Goal: Check status

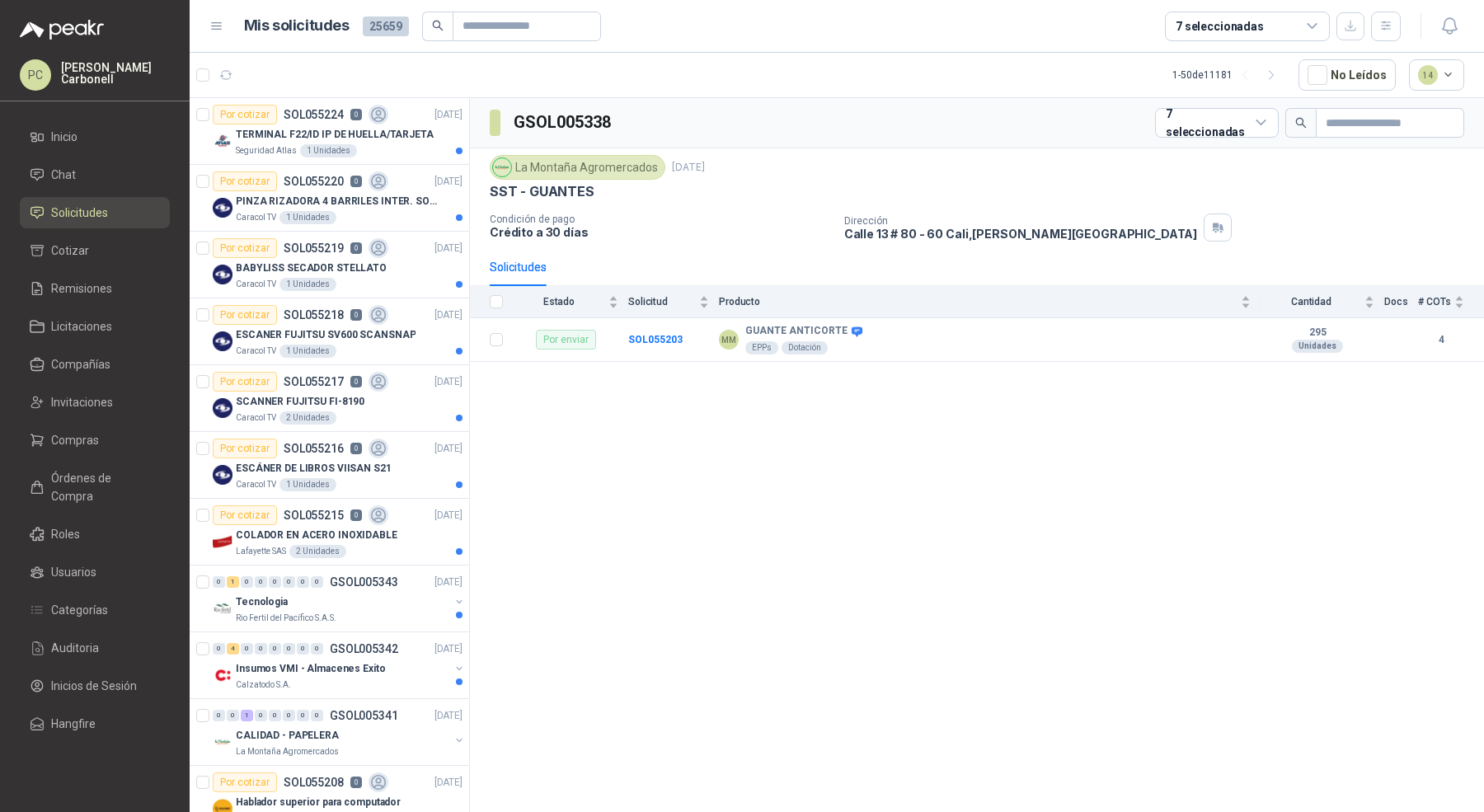
click at [128, 211] on li "Solicitudes" at bounding box center [94, 213] width 130 height 18
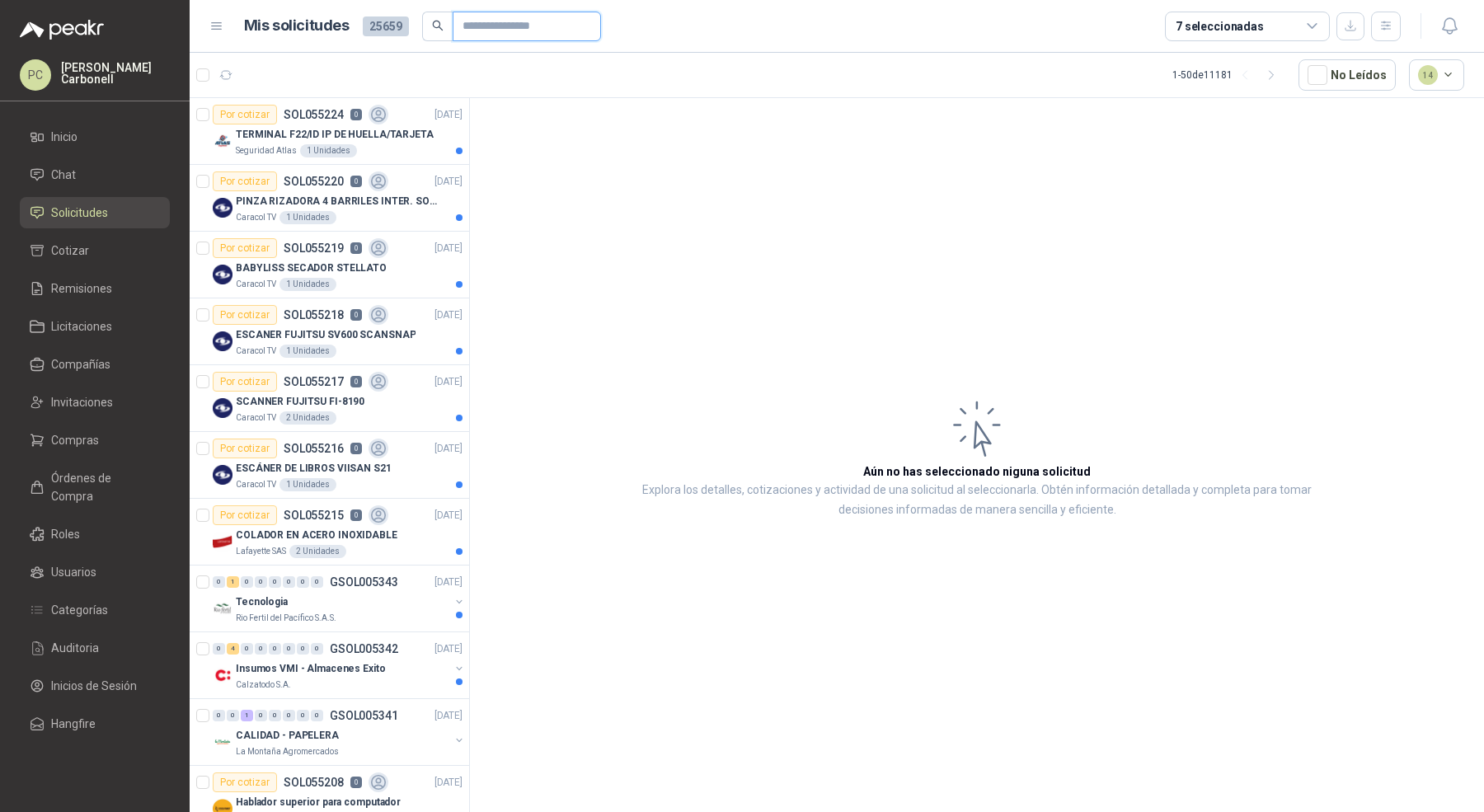
click at [480, 39] on input "text" at bounding box center [520, 26] width 115 height 28
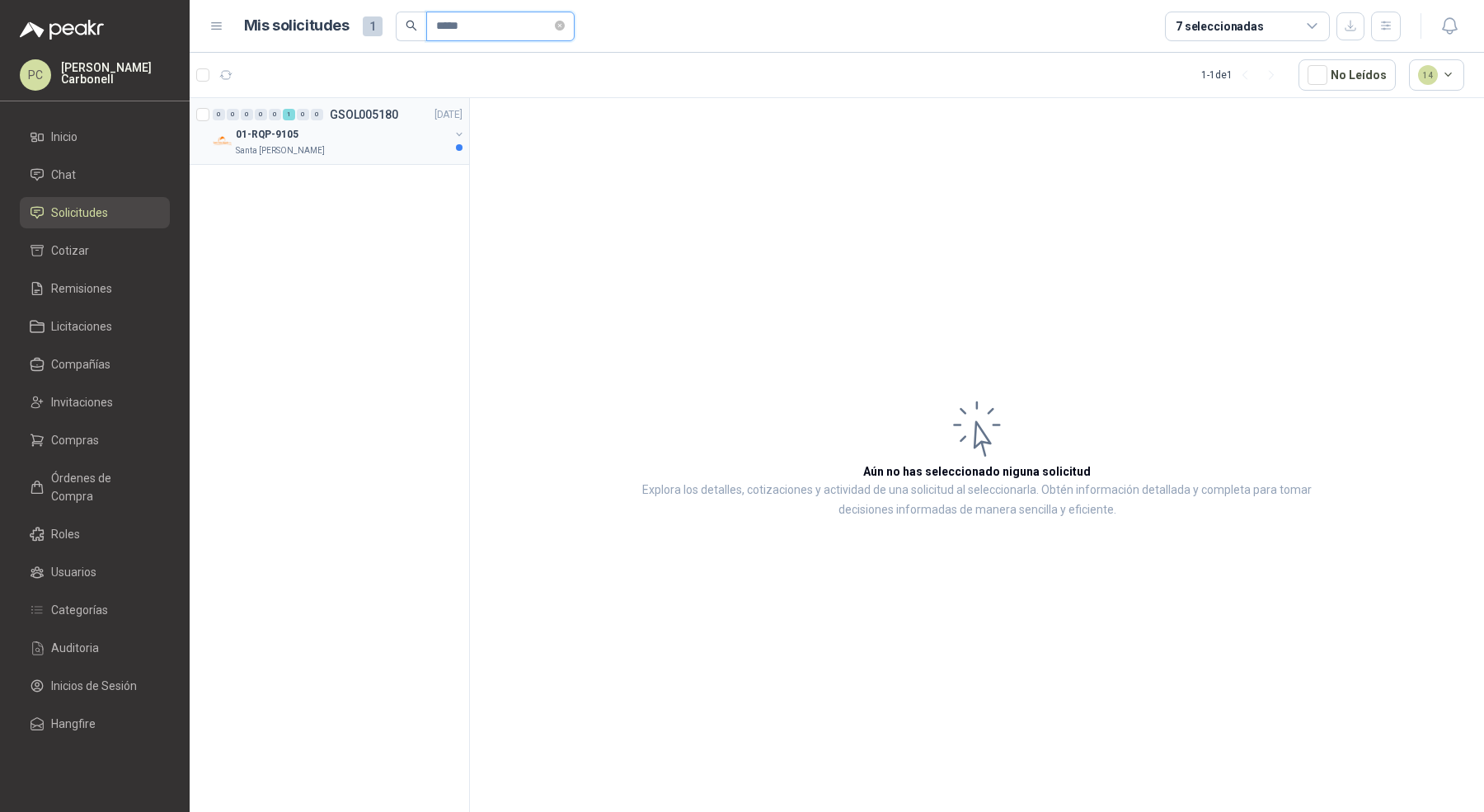
type input "*****"
click at [352, 141] on div "01-RQP-9105" at bounding box center [341, 134] width 213 height 19
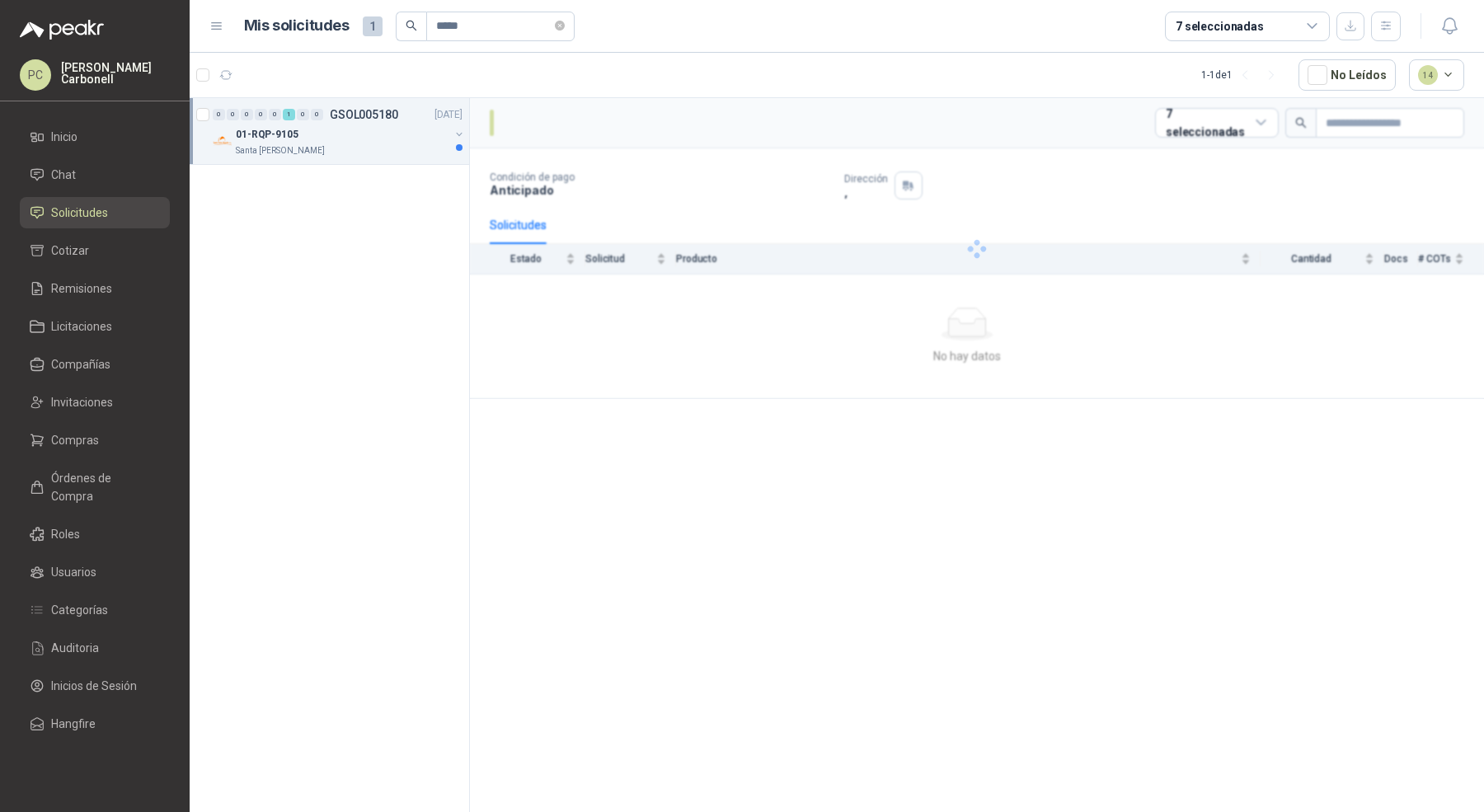
click at [352, 141] on div "01-RQP-9105" at bounding box center [341, 134] width 213 height 19
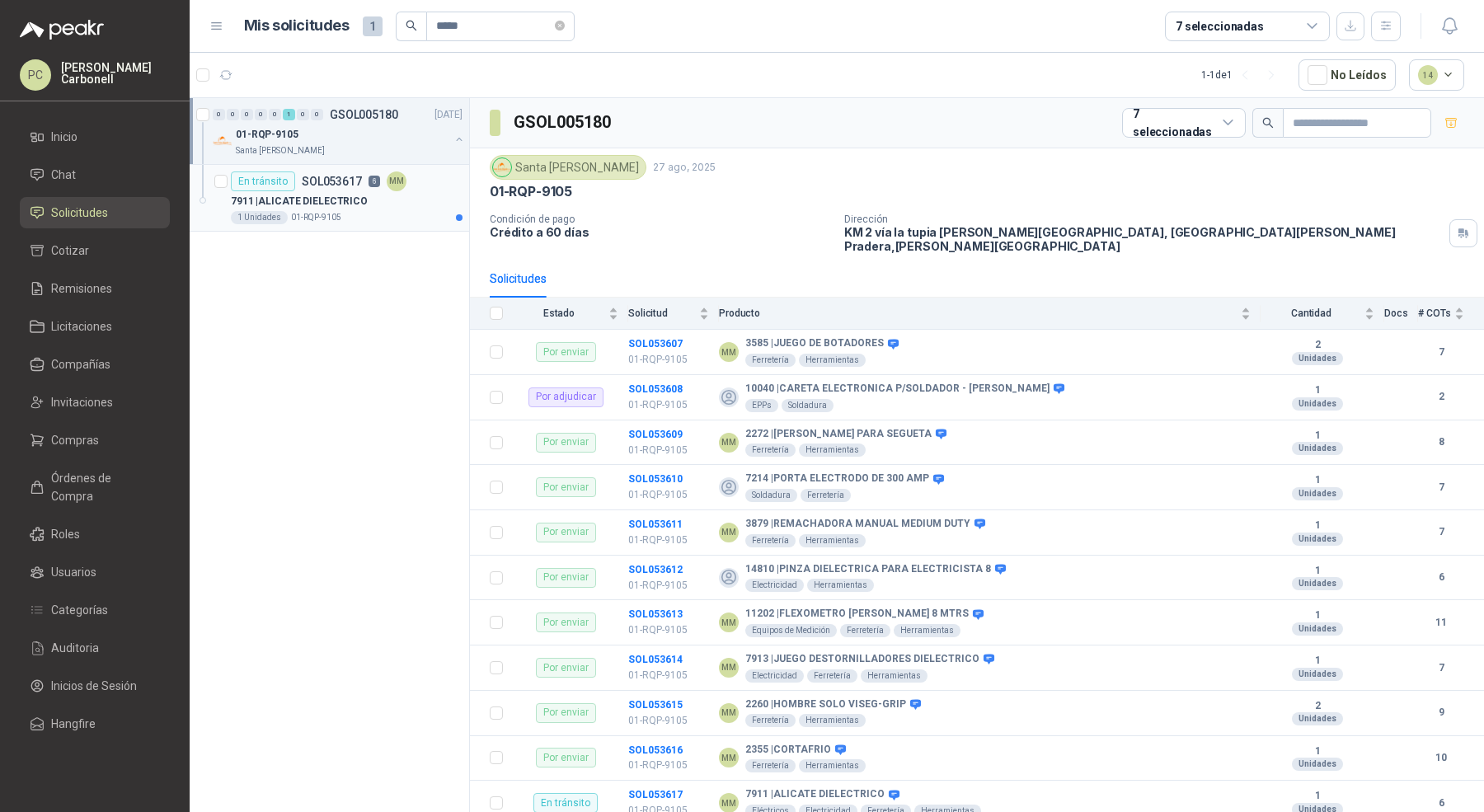
click at [339, 197] on p "7911 | ALICATE DIELECTRICO" at bounding box center [299, 201] width 137 height 16
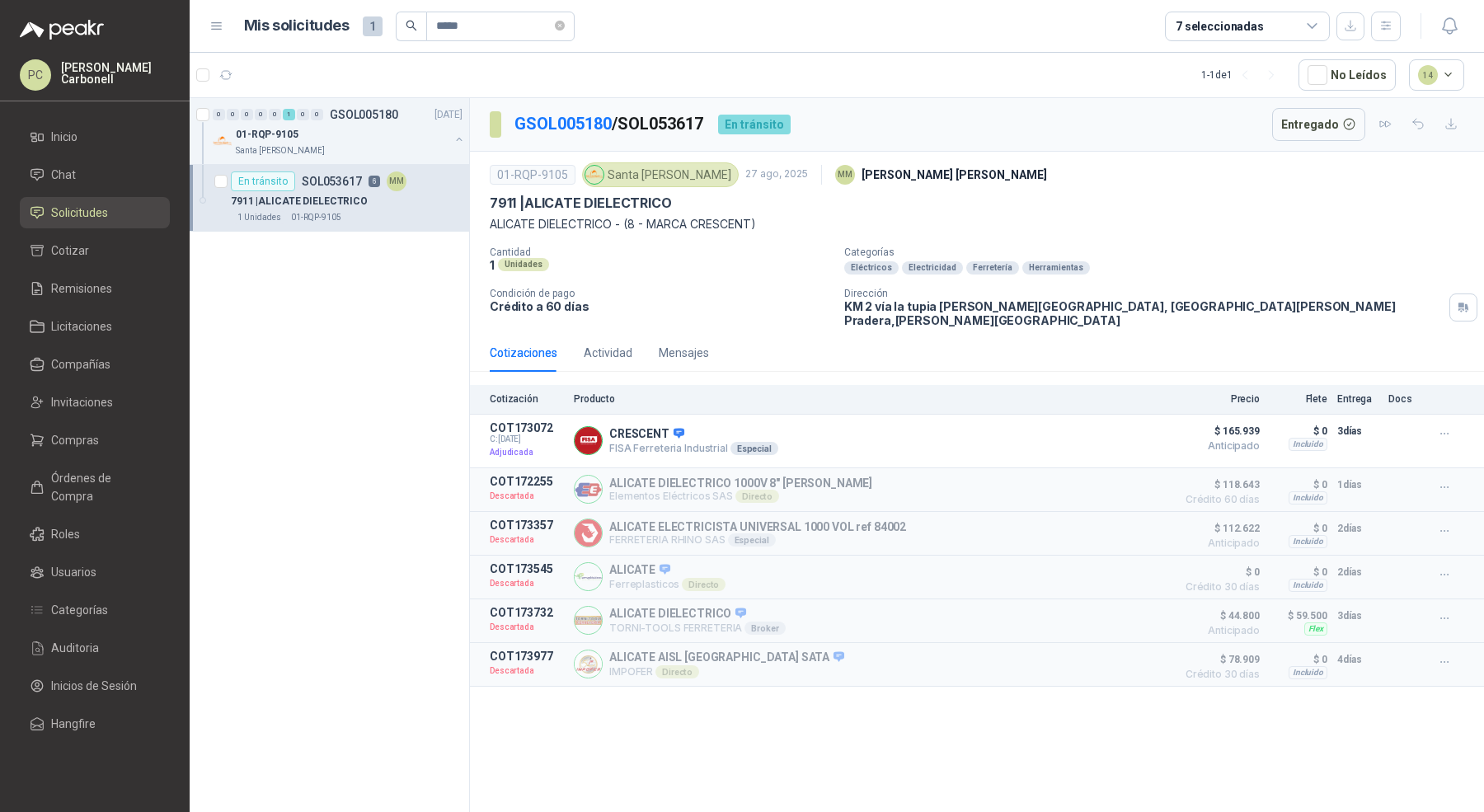
click at [99, 202] on link "Solicitudes" at bounding box center [94, 213] width 150 height 31
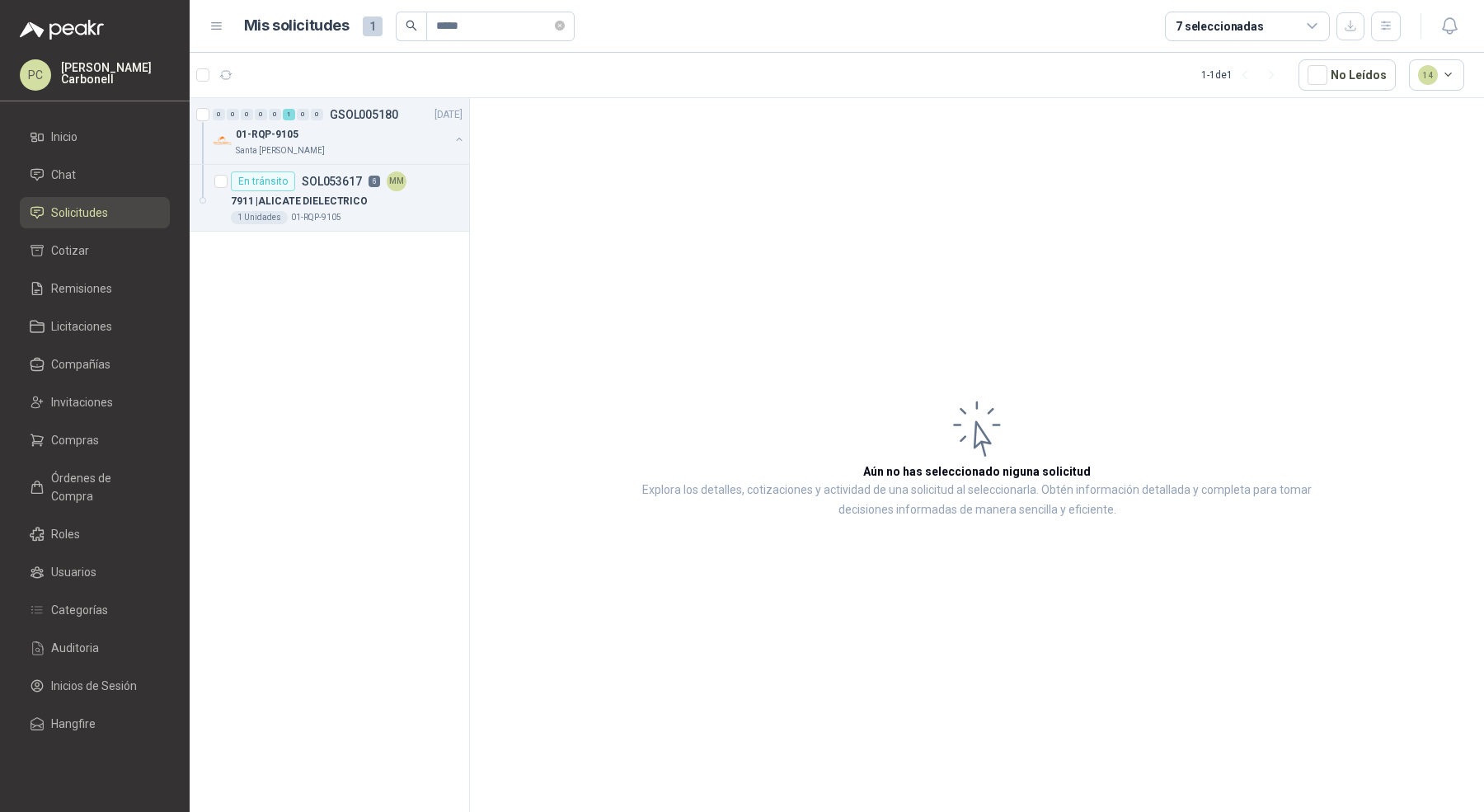
click at [99, 202] on link "Solicitudes" at bounding box center [94, 213] width 150 height 31
click at [556, 29] on icon "close-circle" at bounding box center [559, 25] width 10 height 10
click at [1387, 26] on icon "button" at bounding box center [1386, 26] width 14 height 14
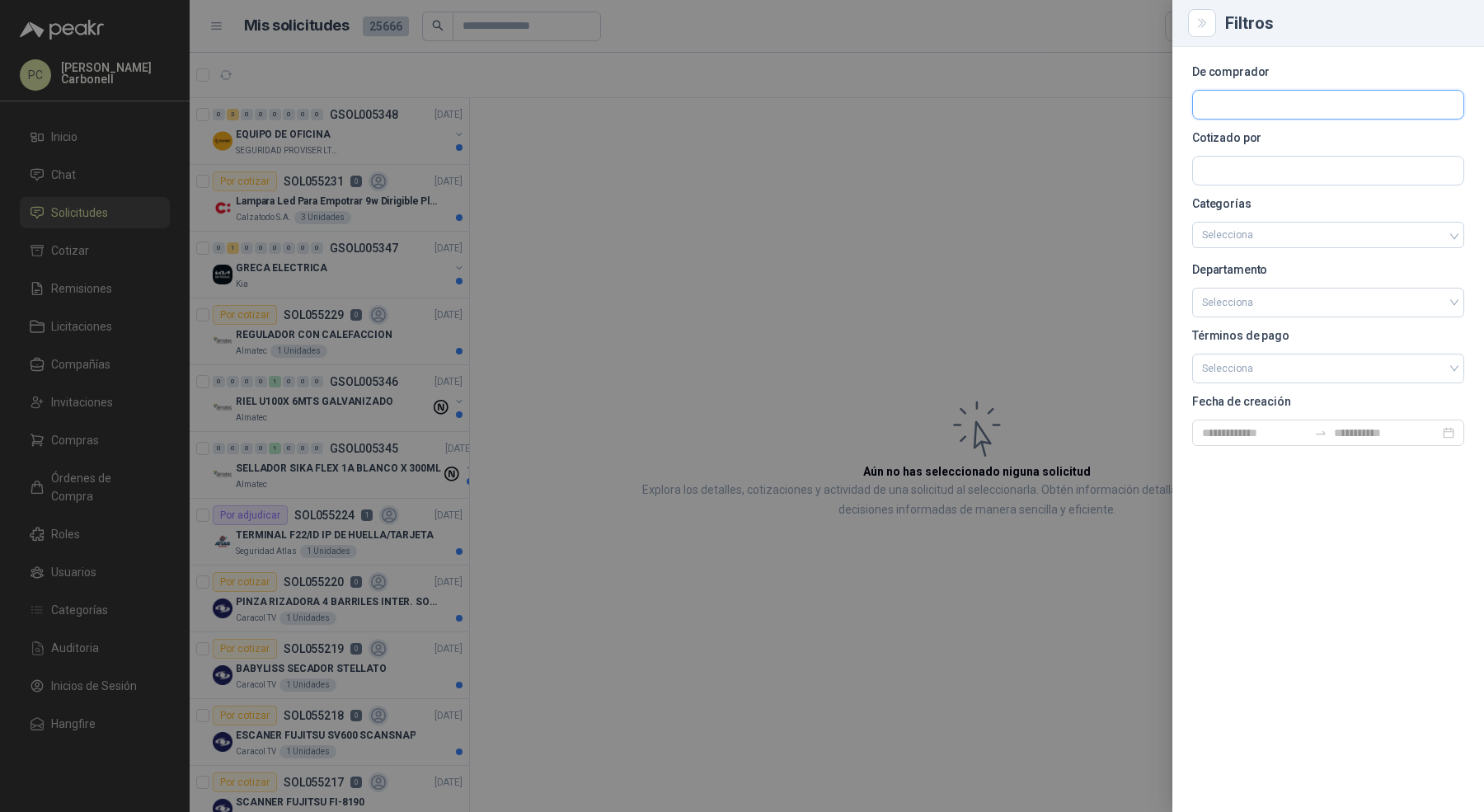
click at [1339, 116] on input "text" at bounding box center [1328, 104] width 270 height 28
type input "*******"
click at [1317, 139] on p "Santa [PERSON_NAME]" at bounding box center [1284, 140] width 106 height 10
click at [1080, 76] on div at bounding box center [742, 406] width 1484 height 812
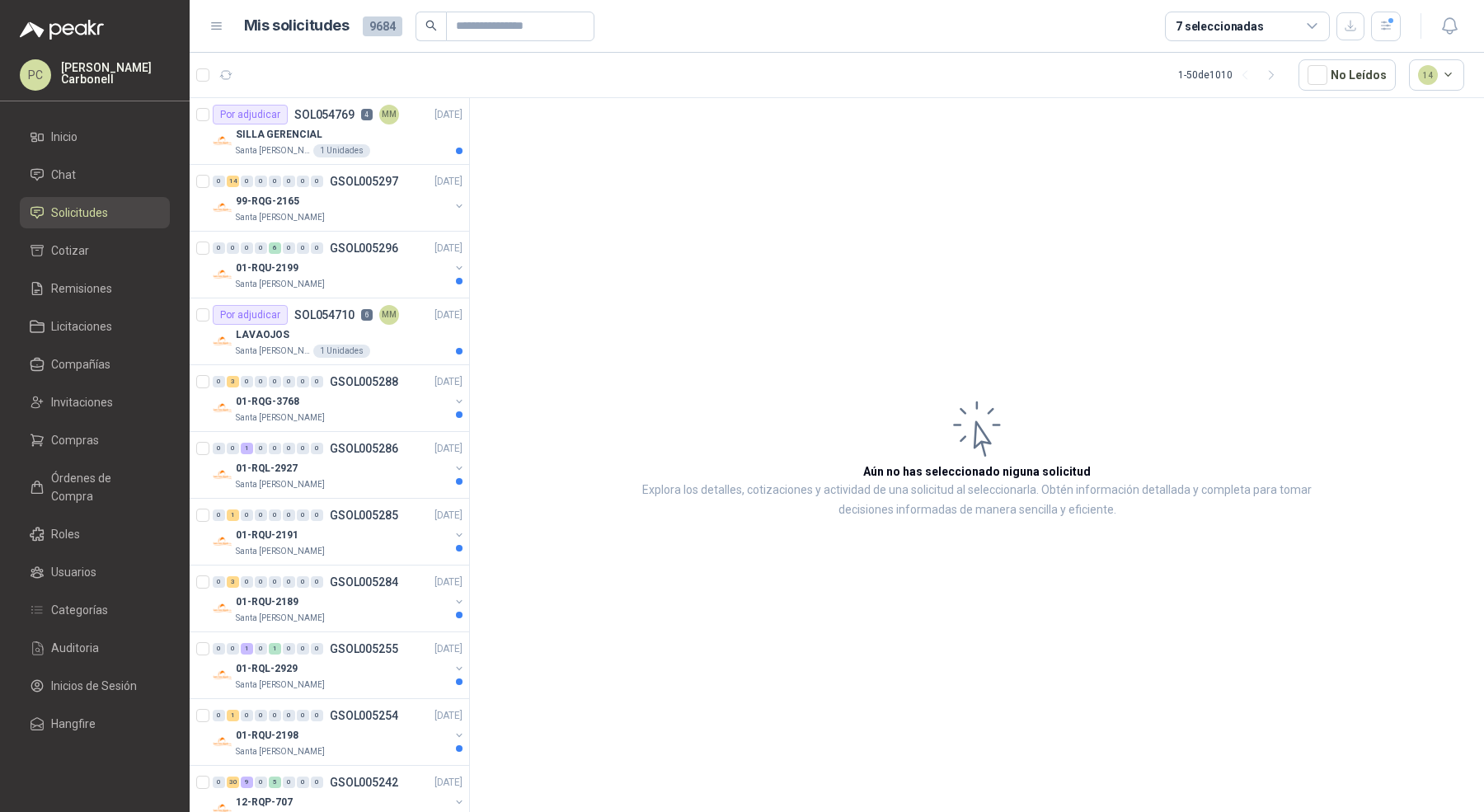
click at [1211, 30] on div "7 seleccionadas" at bounding box center [1220, 27] width 89 height 18
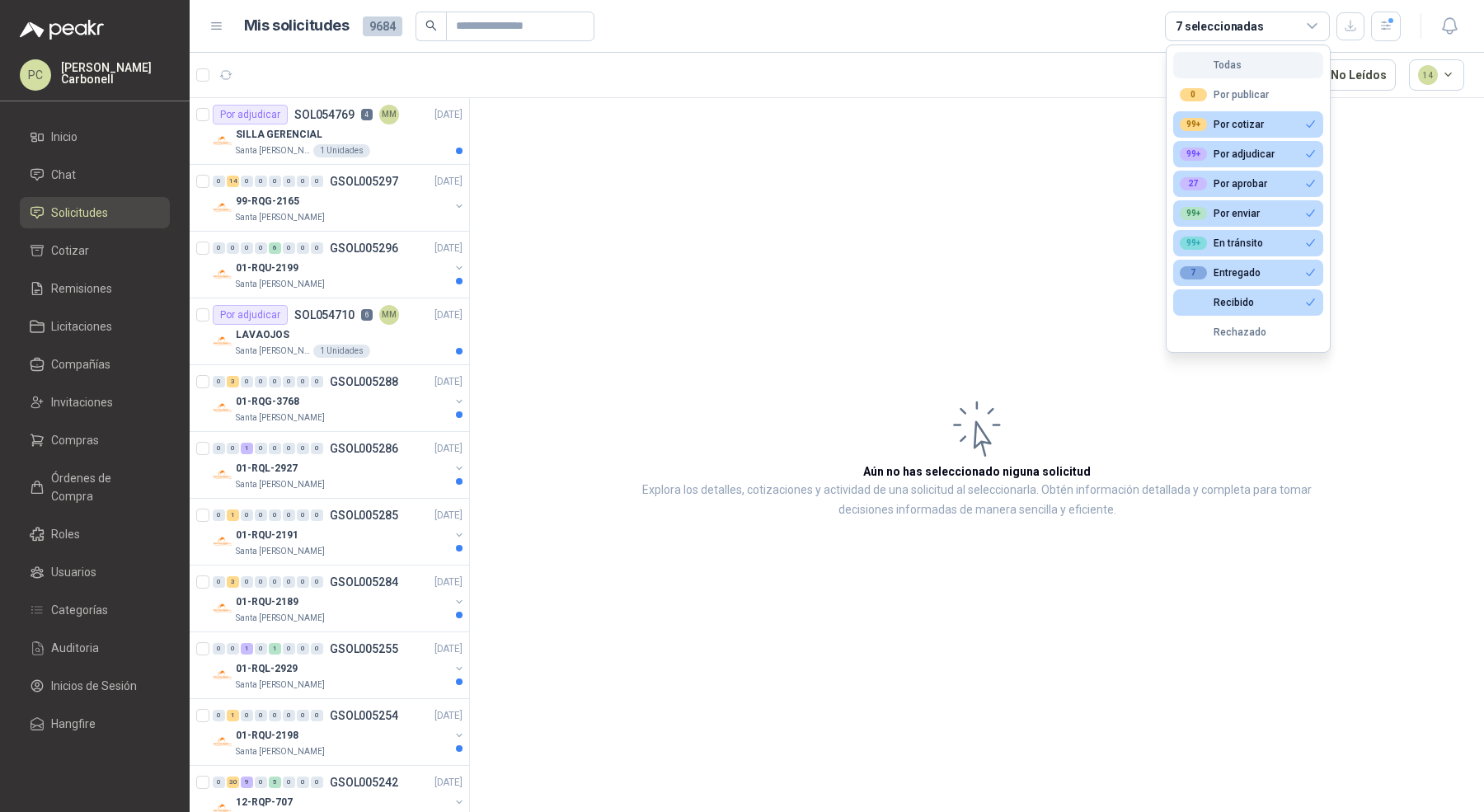
click at [1232, 59] on div "Todas" at bounding box center [1210, 65] width 62 height 12
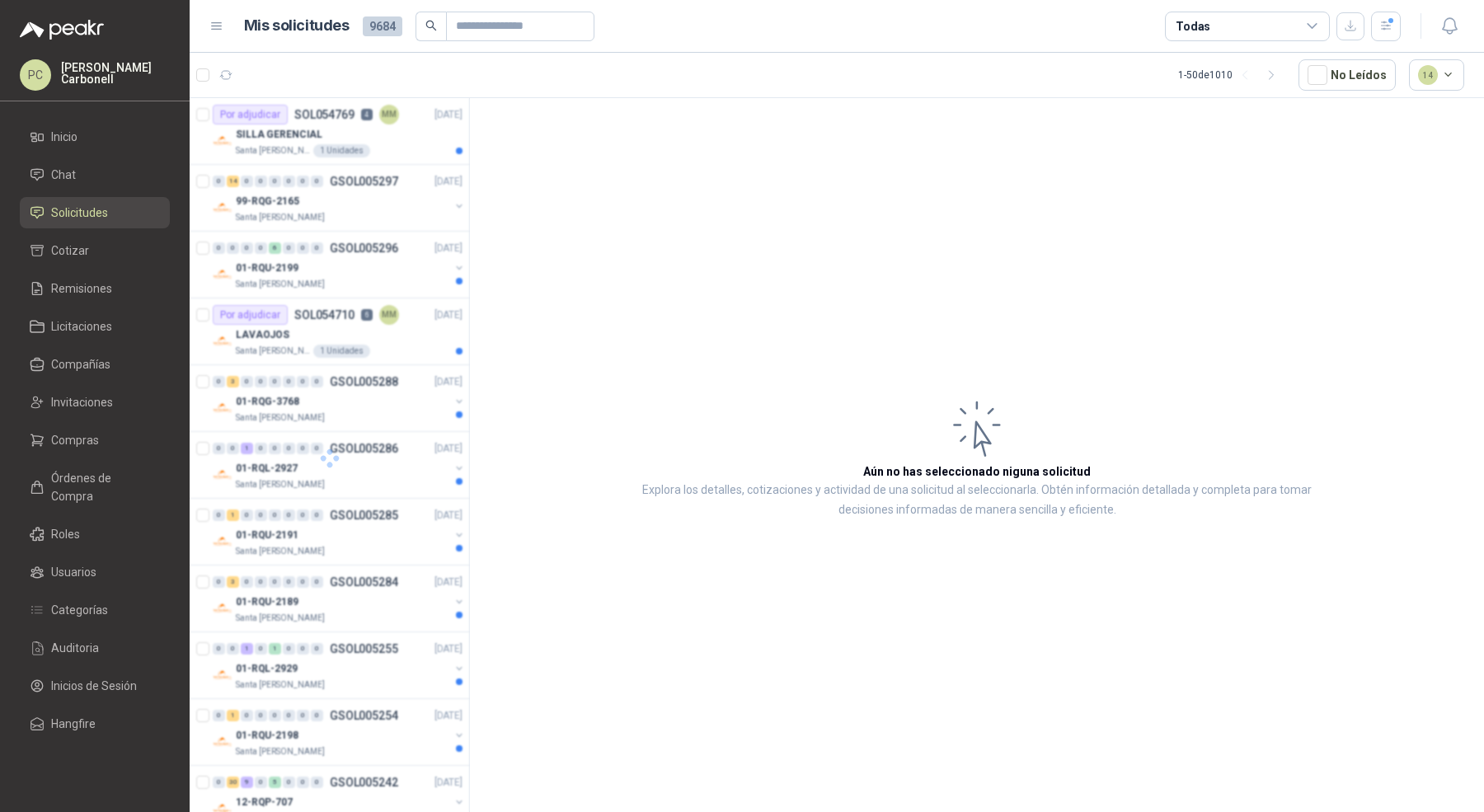
click at [1240, 18] on div "Todas" at bounding box center [1247, 27] width 165 height 30
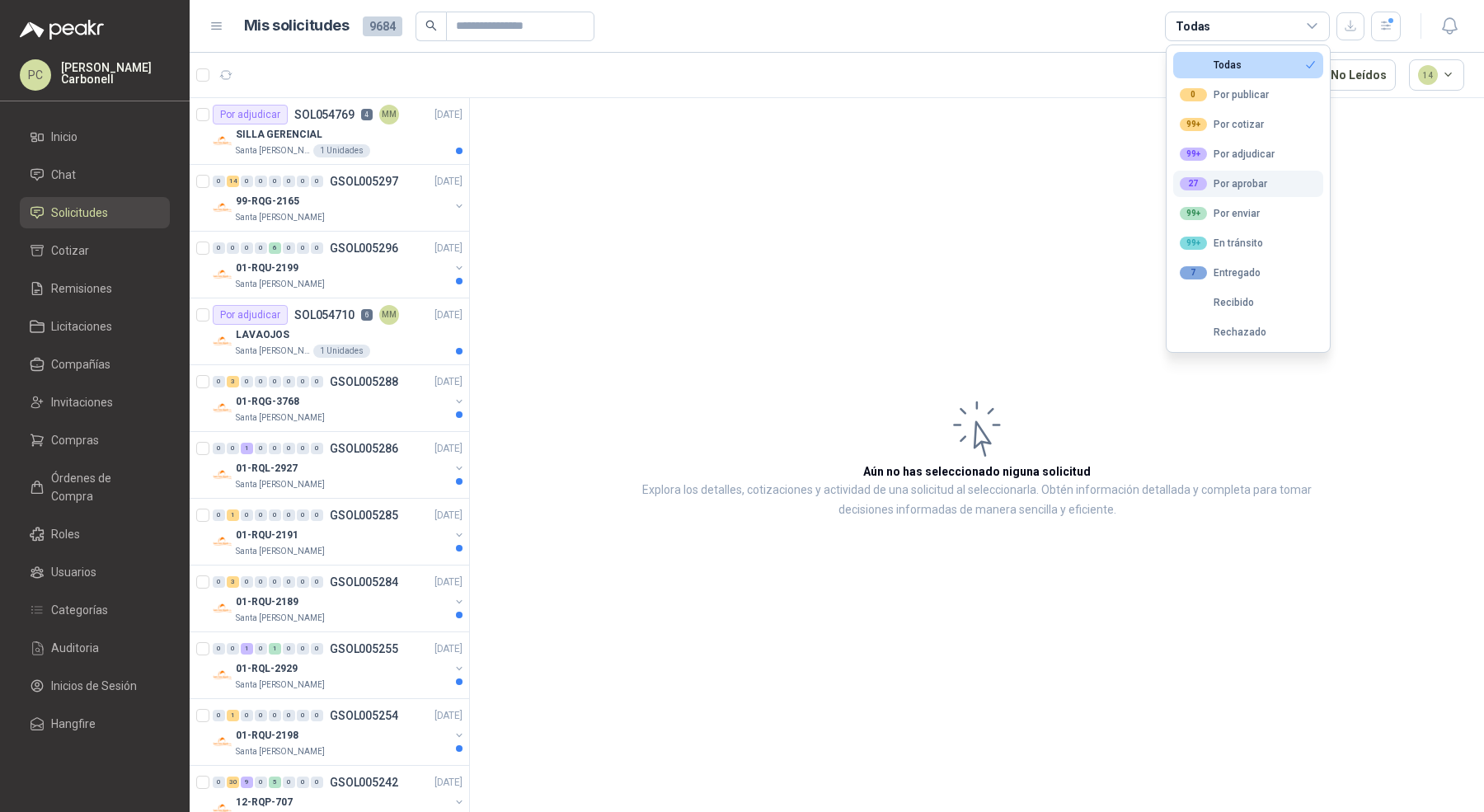
click at [1246, 184] on div "27 Por aprobar" at bounding box center [1223, 184] width 88 height 13
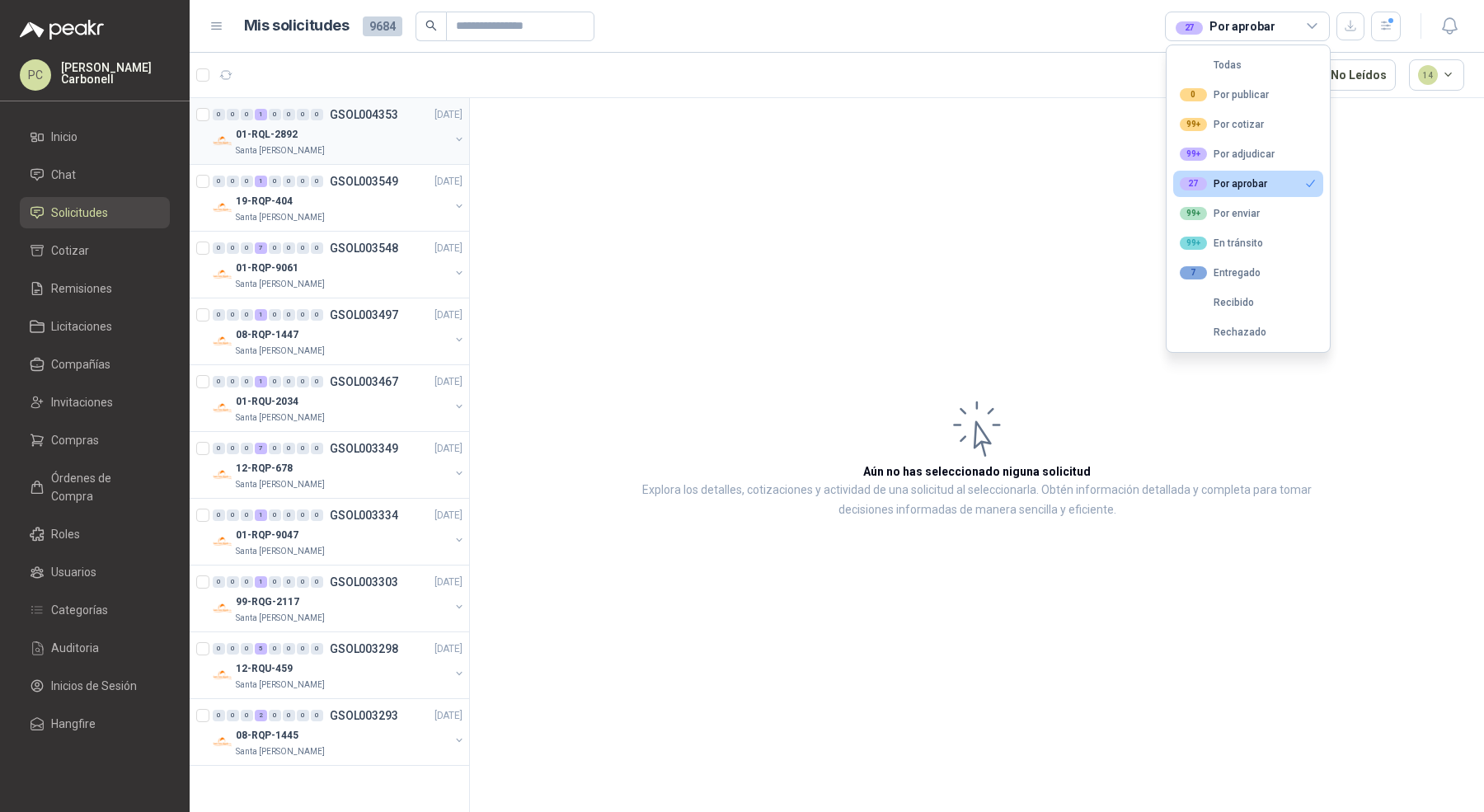
click at [396, 141] on div "01-RQL-2892" at bounding box center [341, 134] width 213 height 19
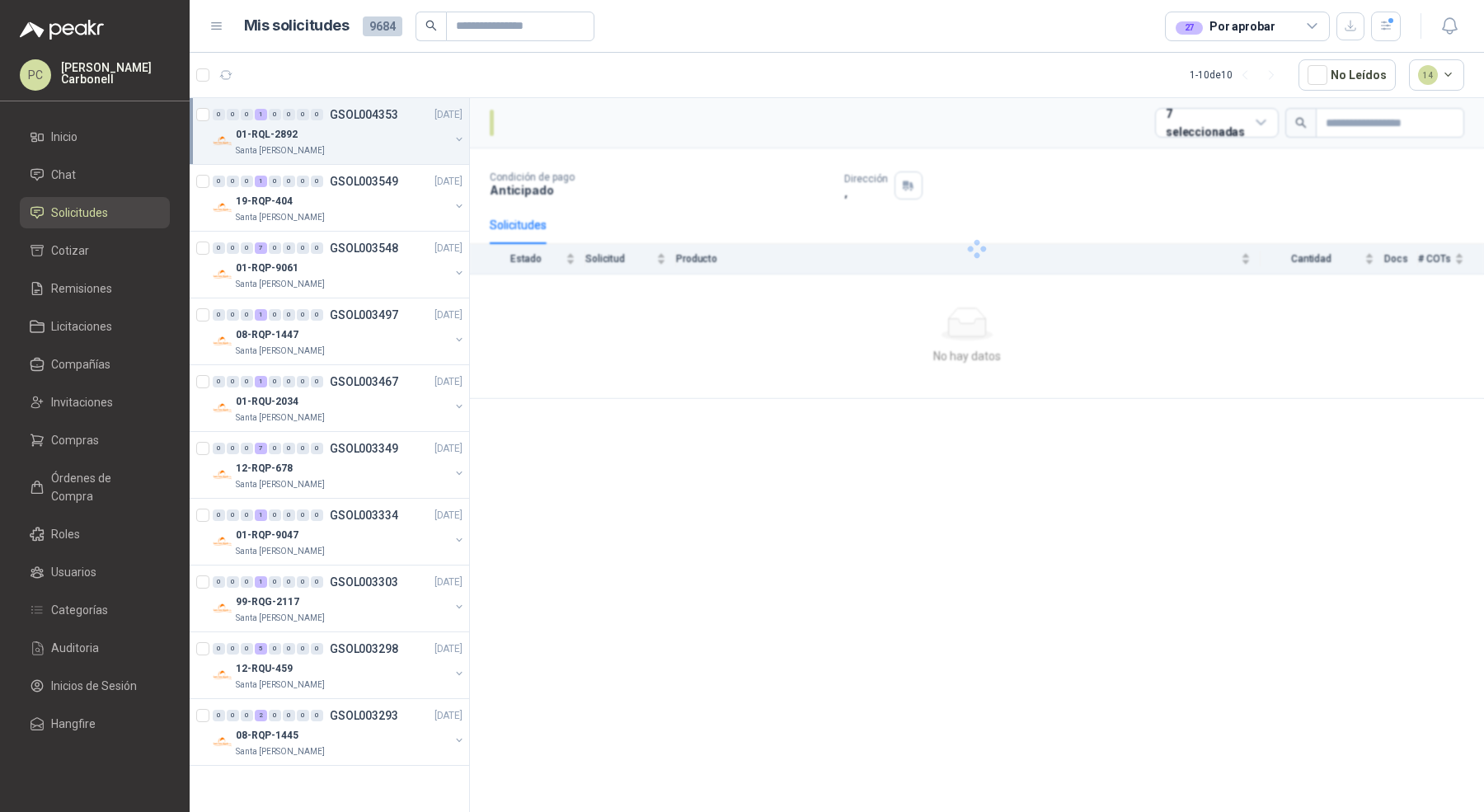
click at [396, 141] on div "01-RQL-2892" at bounding box center [341, 134] width 213 height 19
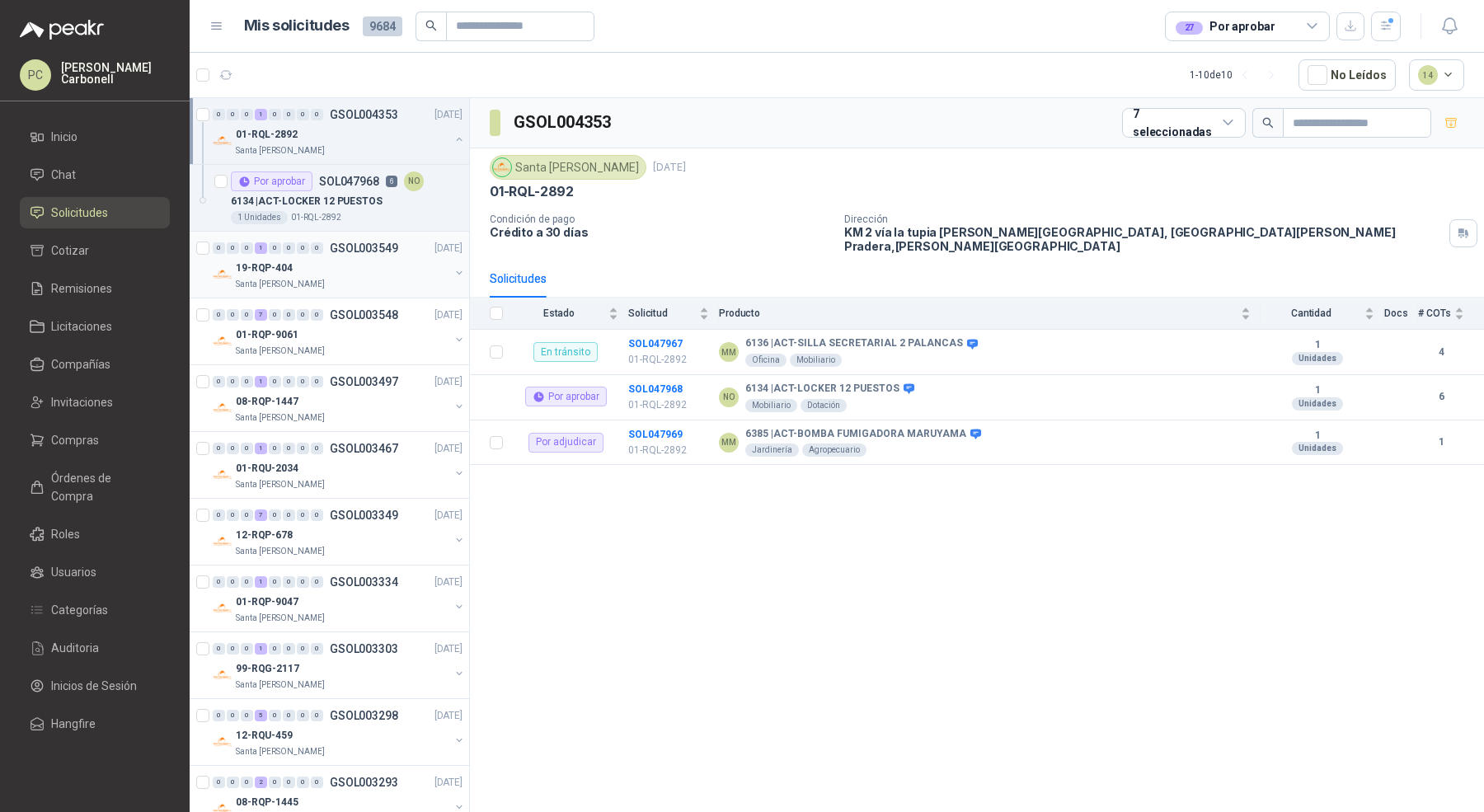
click at [399, 269] on div "19-RQP-404" at bounding box center [341, 268] width 213 height 19
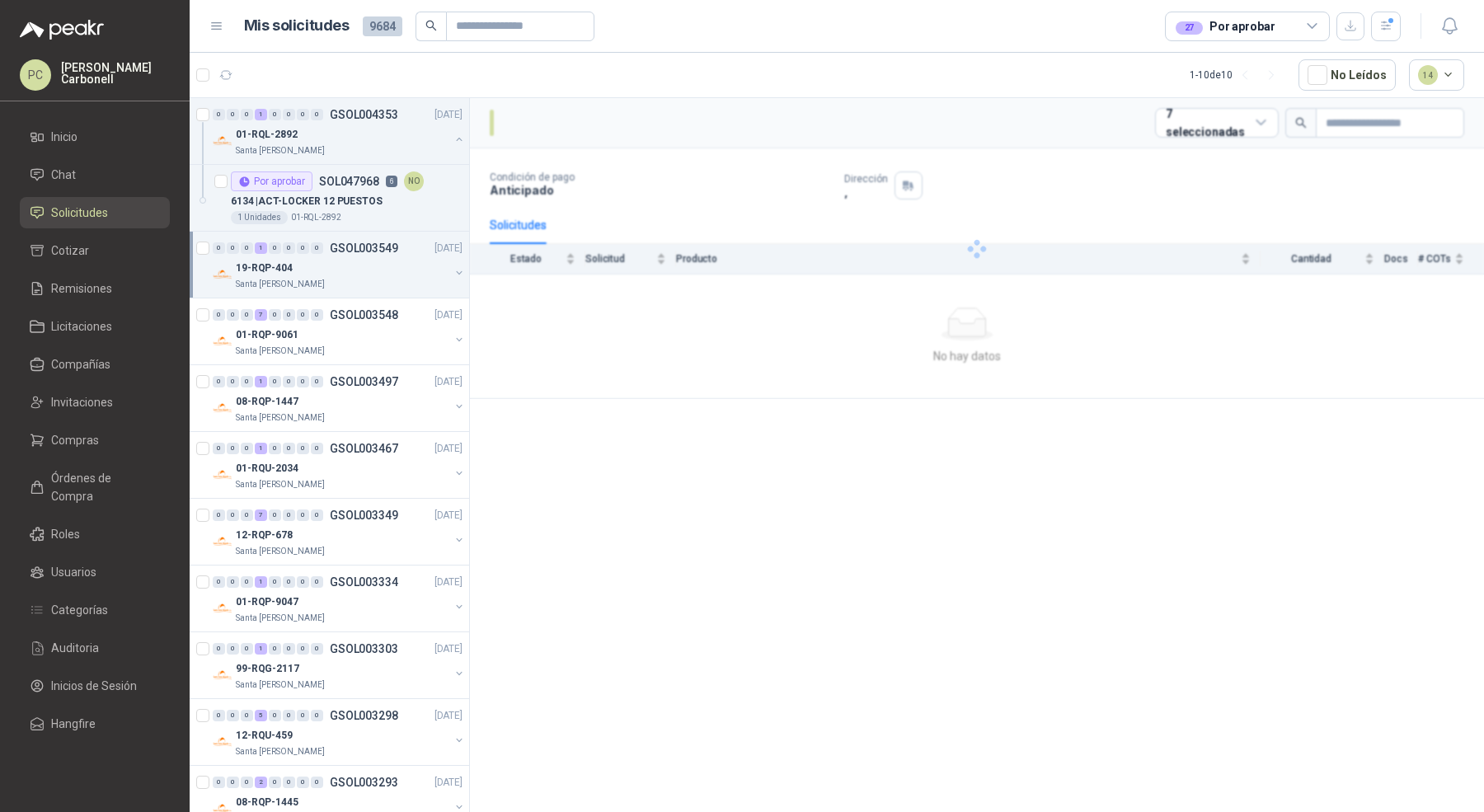
click at [399, 269] on div "19-RQP-404" at bounding box center [341, 268] width 213 height 19
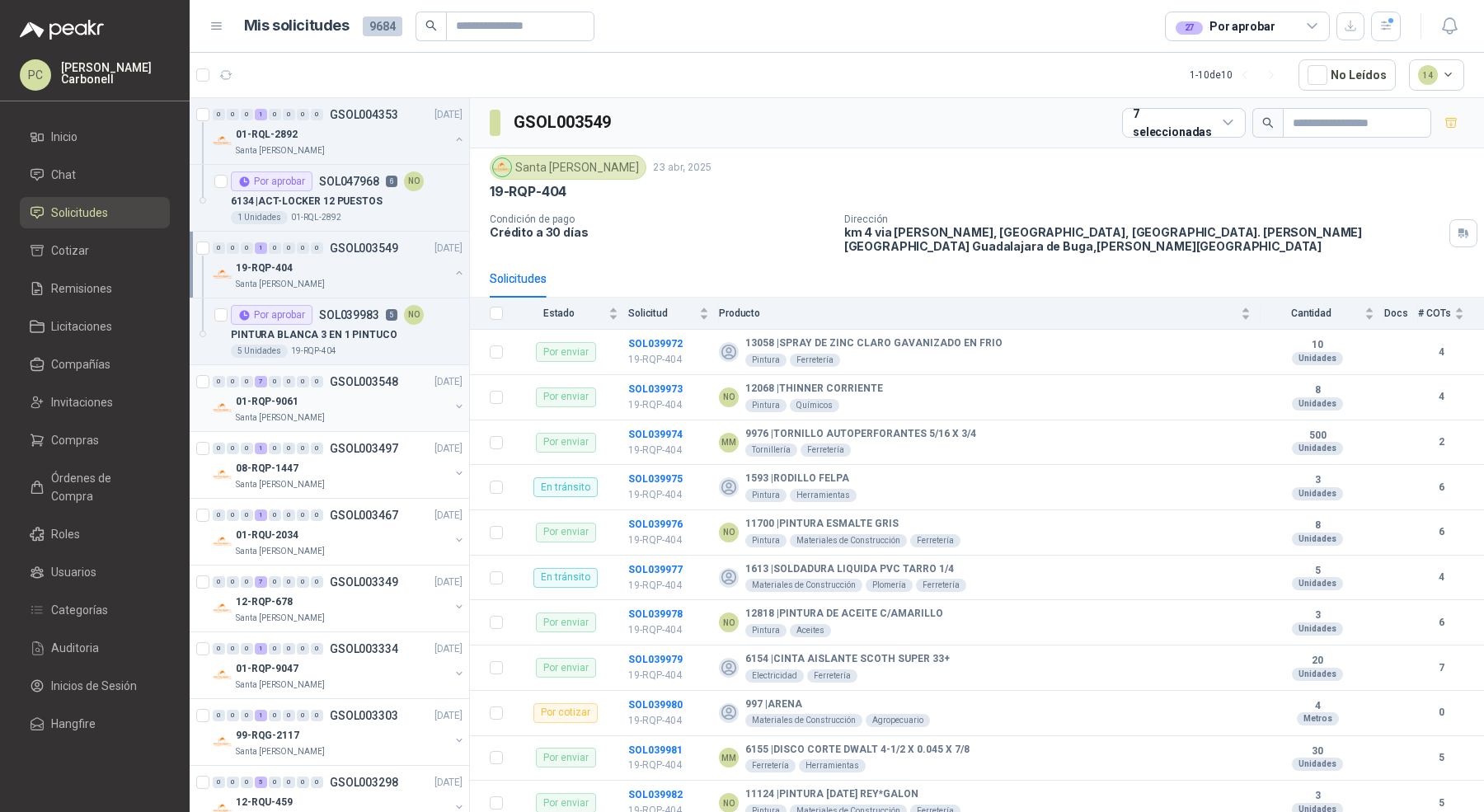
click at [397, 387] on div "0 0 0 7 0 0 0 0 GSOL003548 [DATE]" at bounding box center [339, 381] width 253 height 19
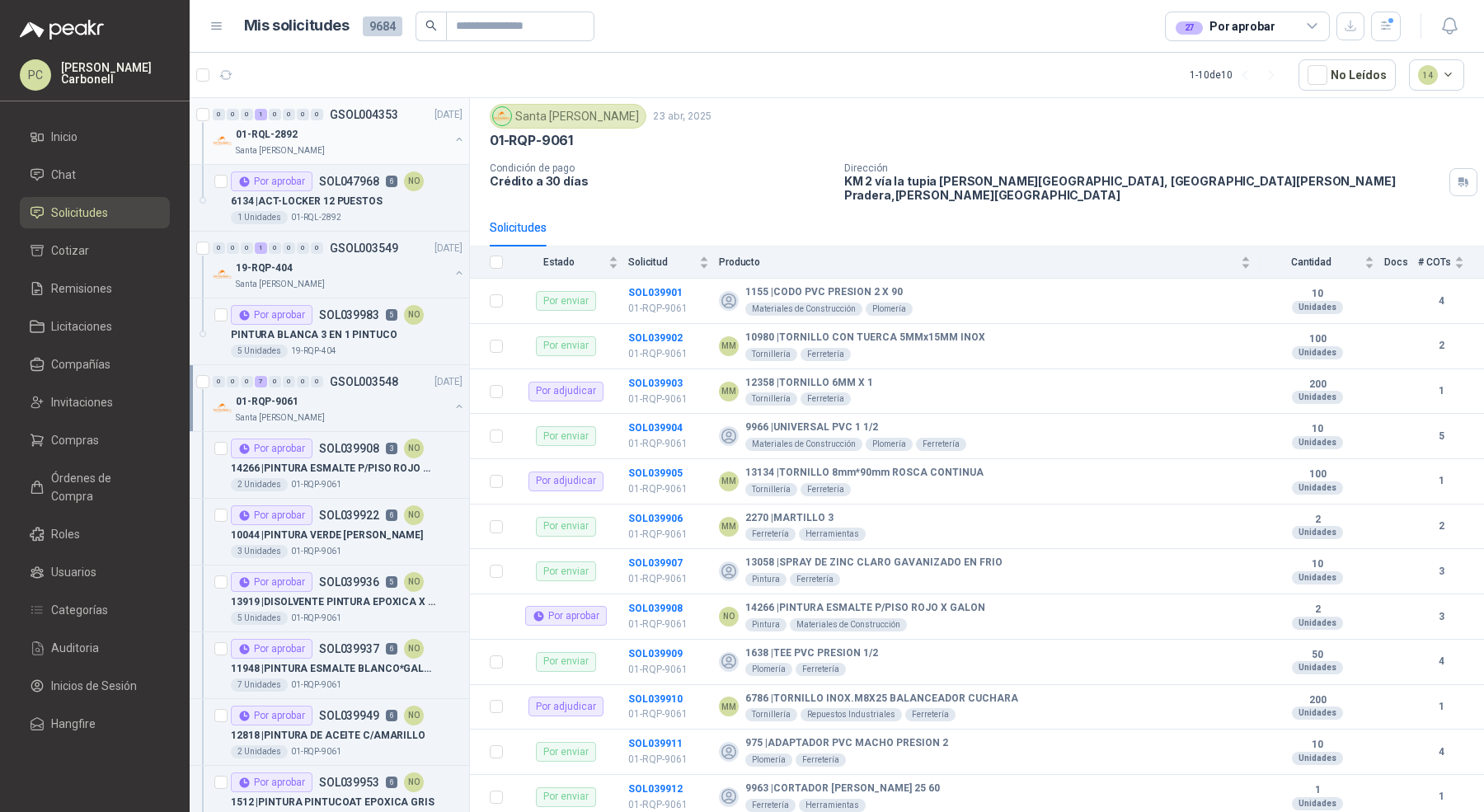
click at [452, 133] on button "button" at bounding box center [459, 139] width 13 height 13
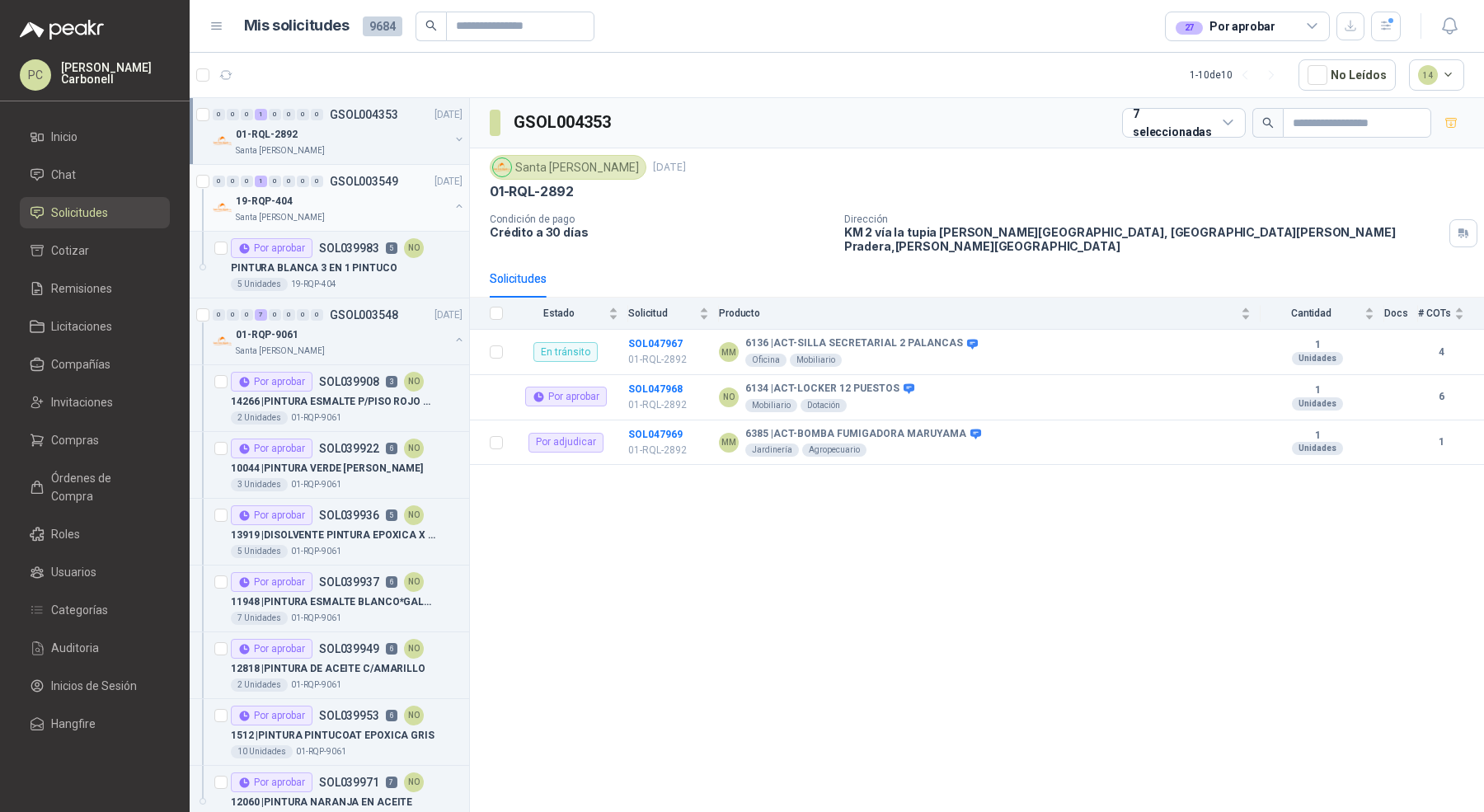
click at [452, 209] on button "button" at bounding box center [459, 206] width 13 height 13
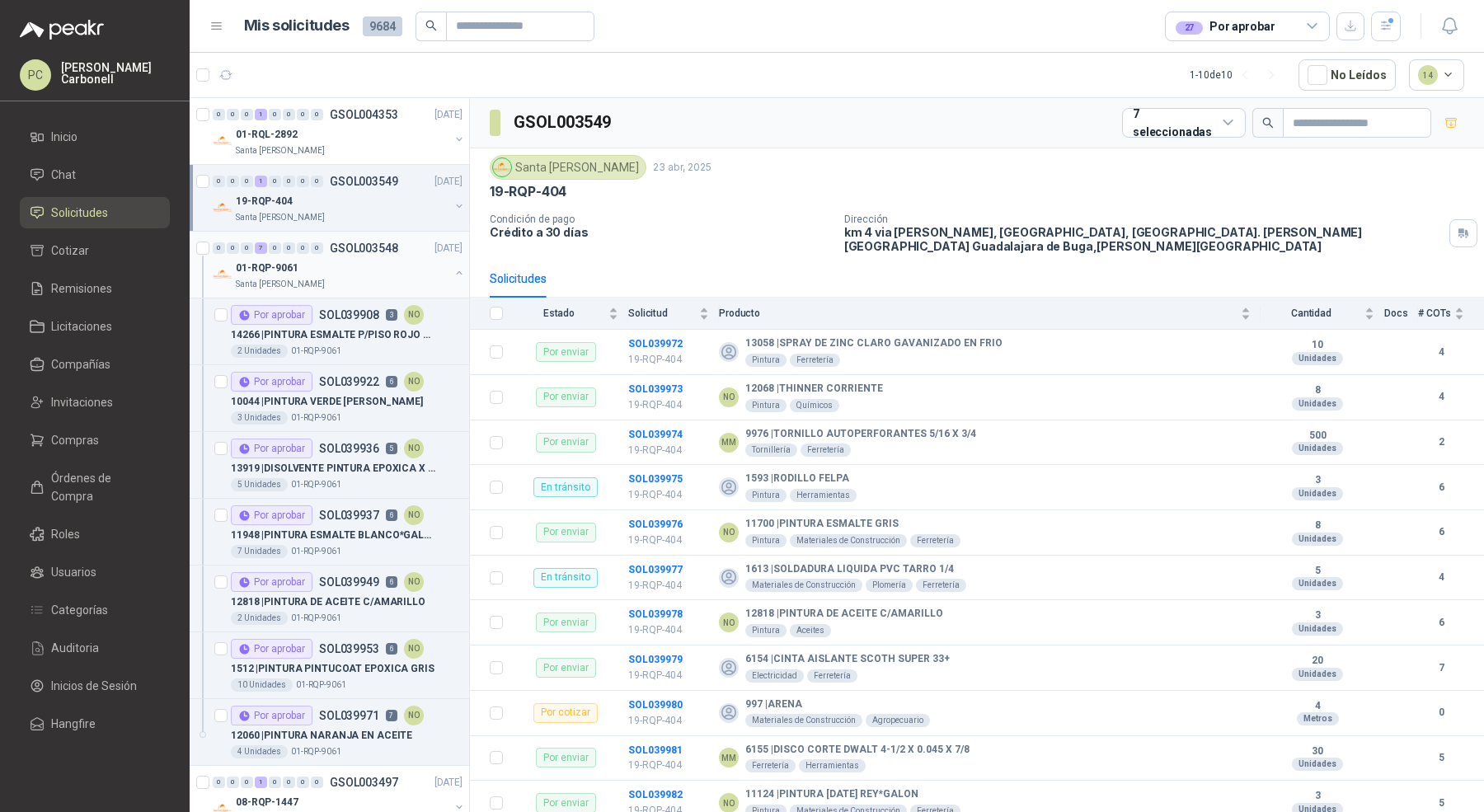
click at [452, 268] on button "button" at bounding box center [459, 273] width 13 height 13
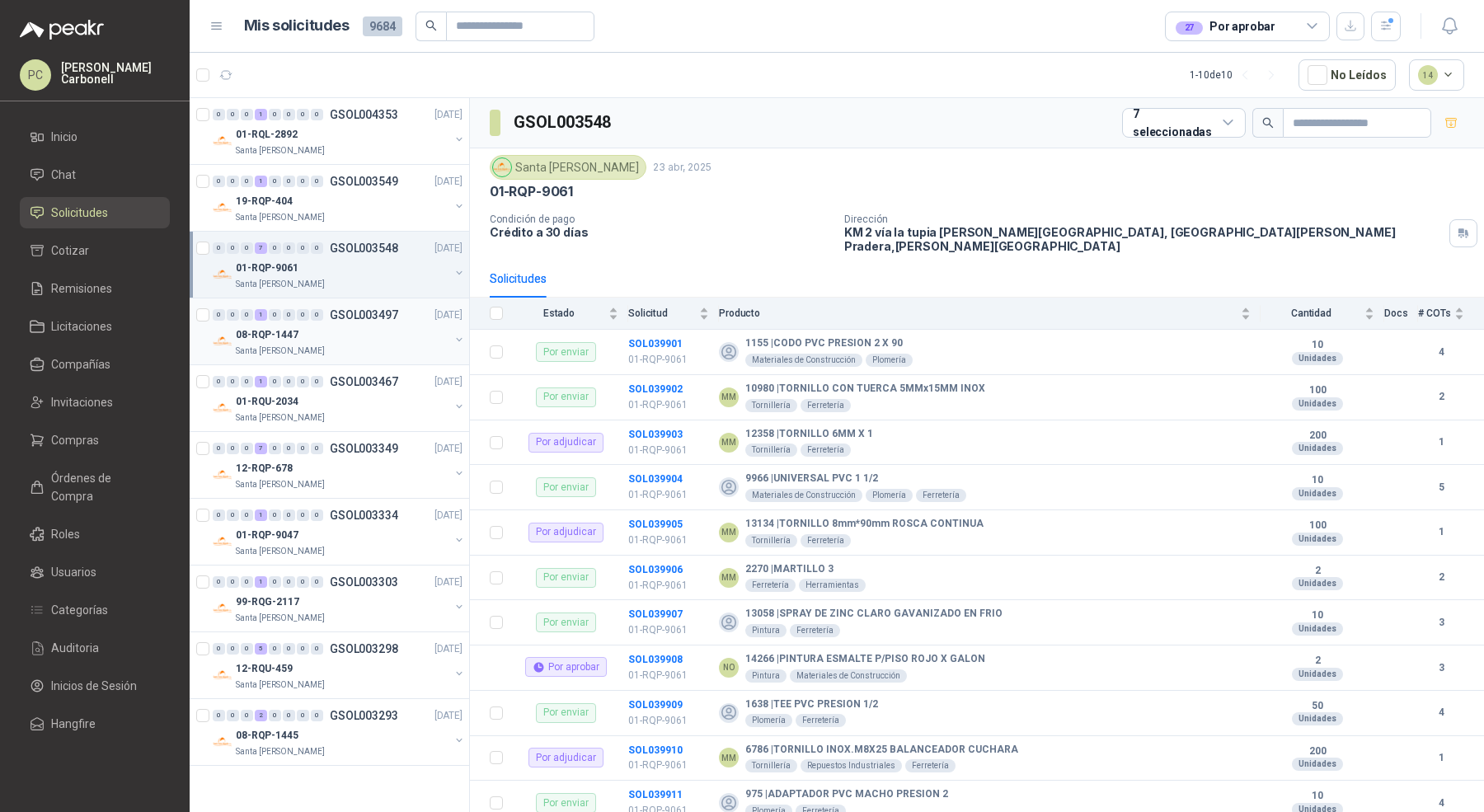
click at [452, 337] on button "button" at bounding box center [459, 340] width 13 height 13
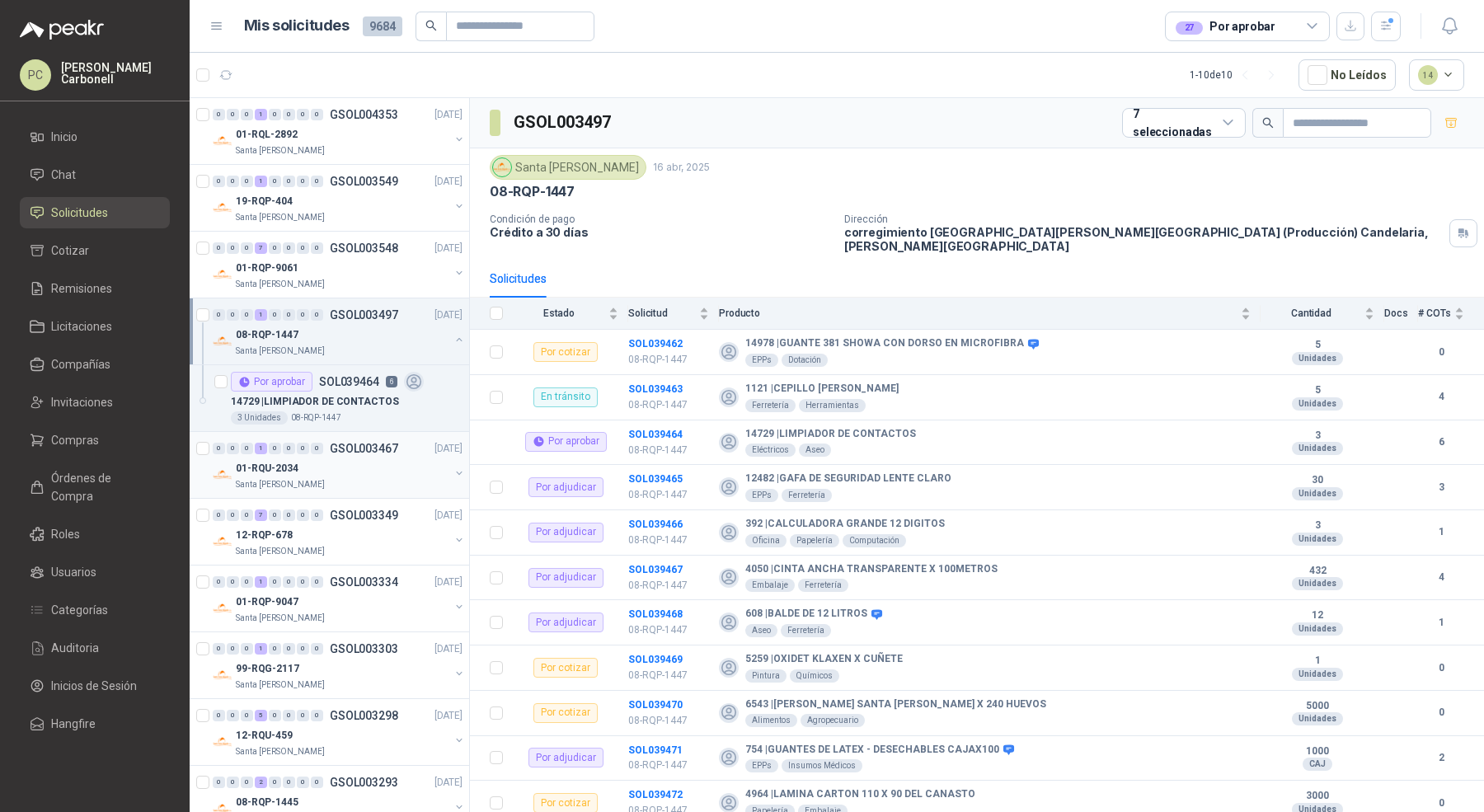
click at [436, 459] on div "01-RQU-2034" at bounding box center [341, 468] width 213 height 19
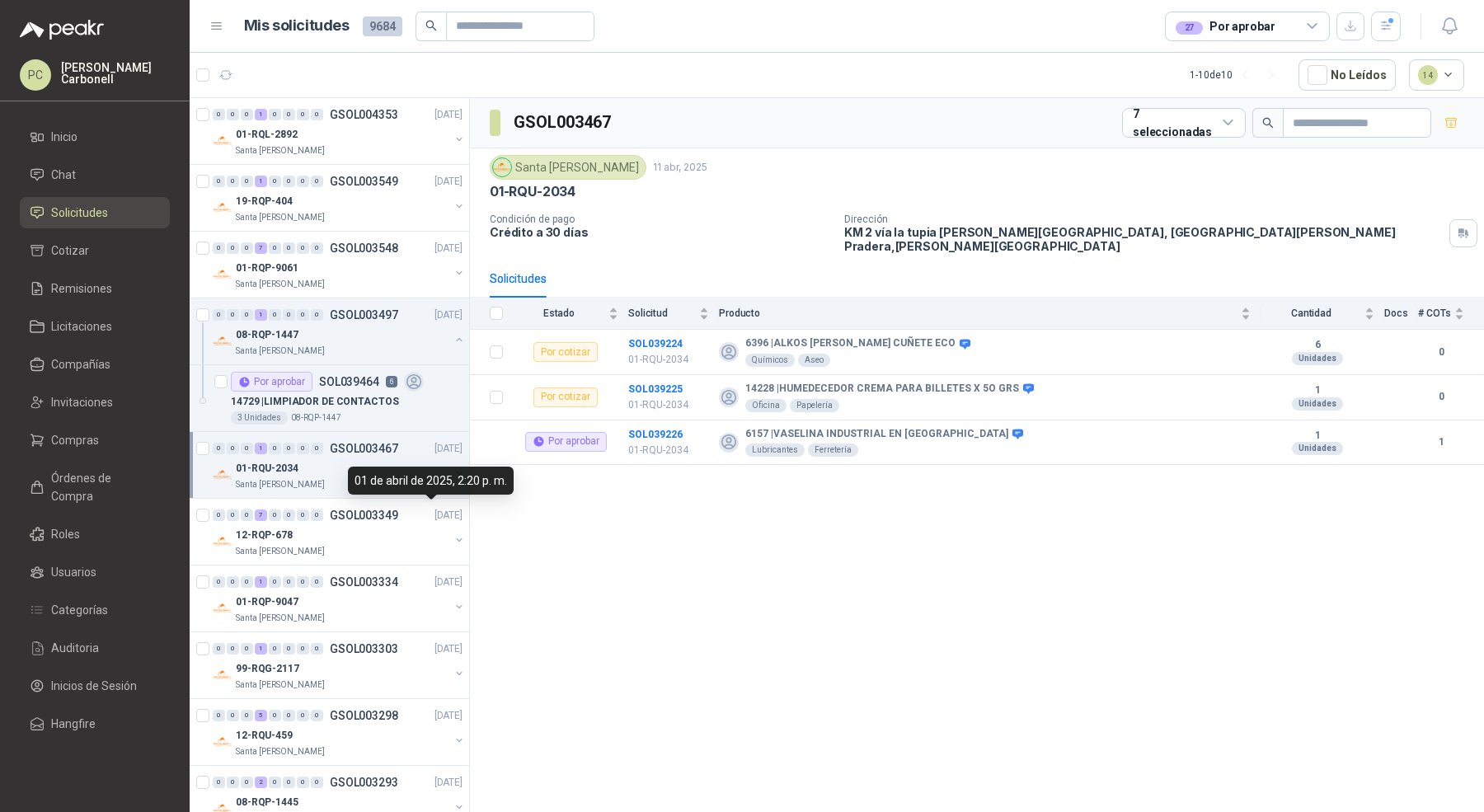
click at [449, 475] on div "01 de abril de 2025, 2:20 p. m." at bounding box center [431, 481] width 166 height 28
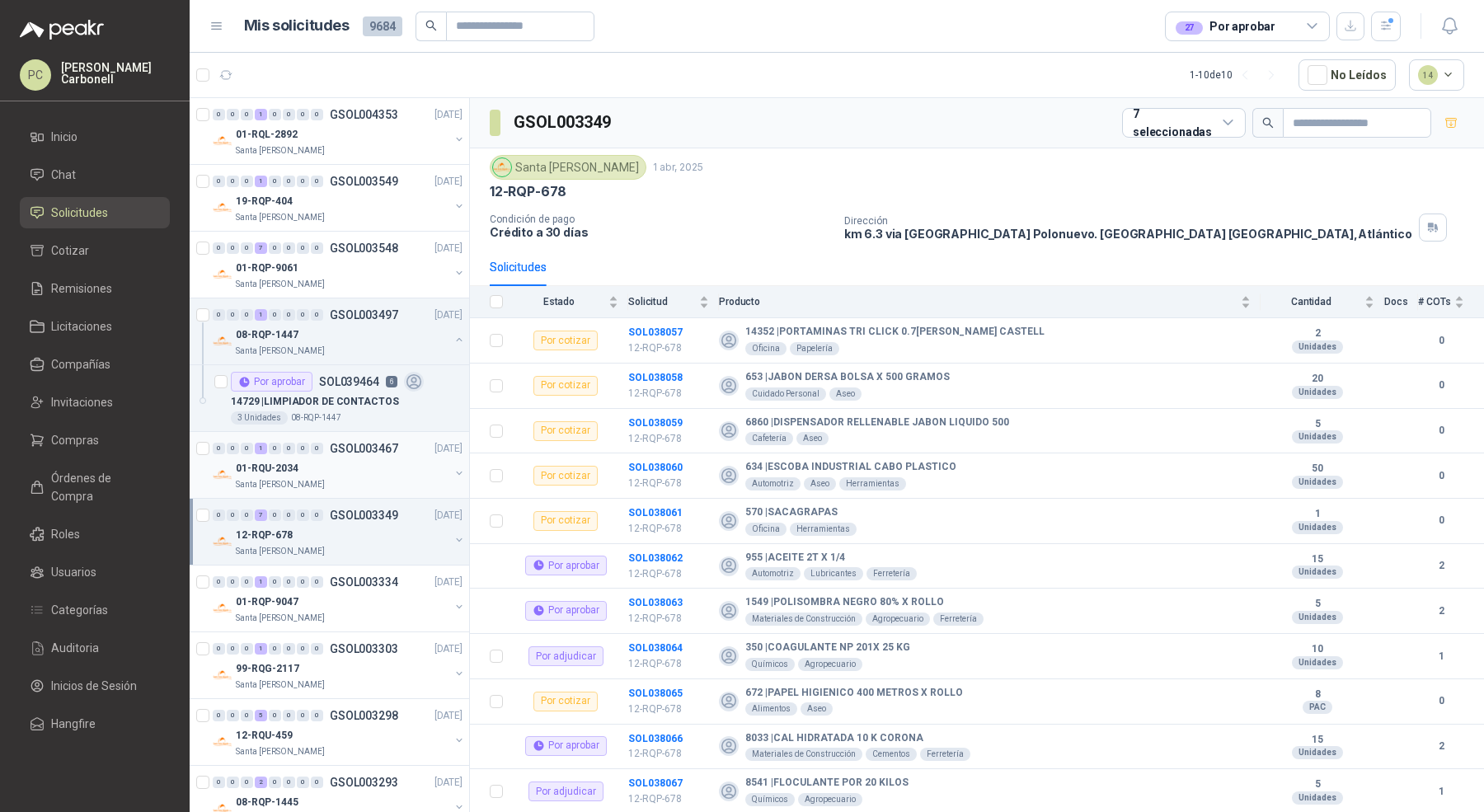
click at [445, 460] on div "01-RQU-2034 [GEOGRAPHIC_DATA][PERSON_NAME]" at bounding box center [339, 475] width 253 height 33
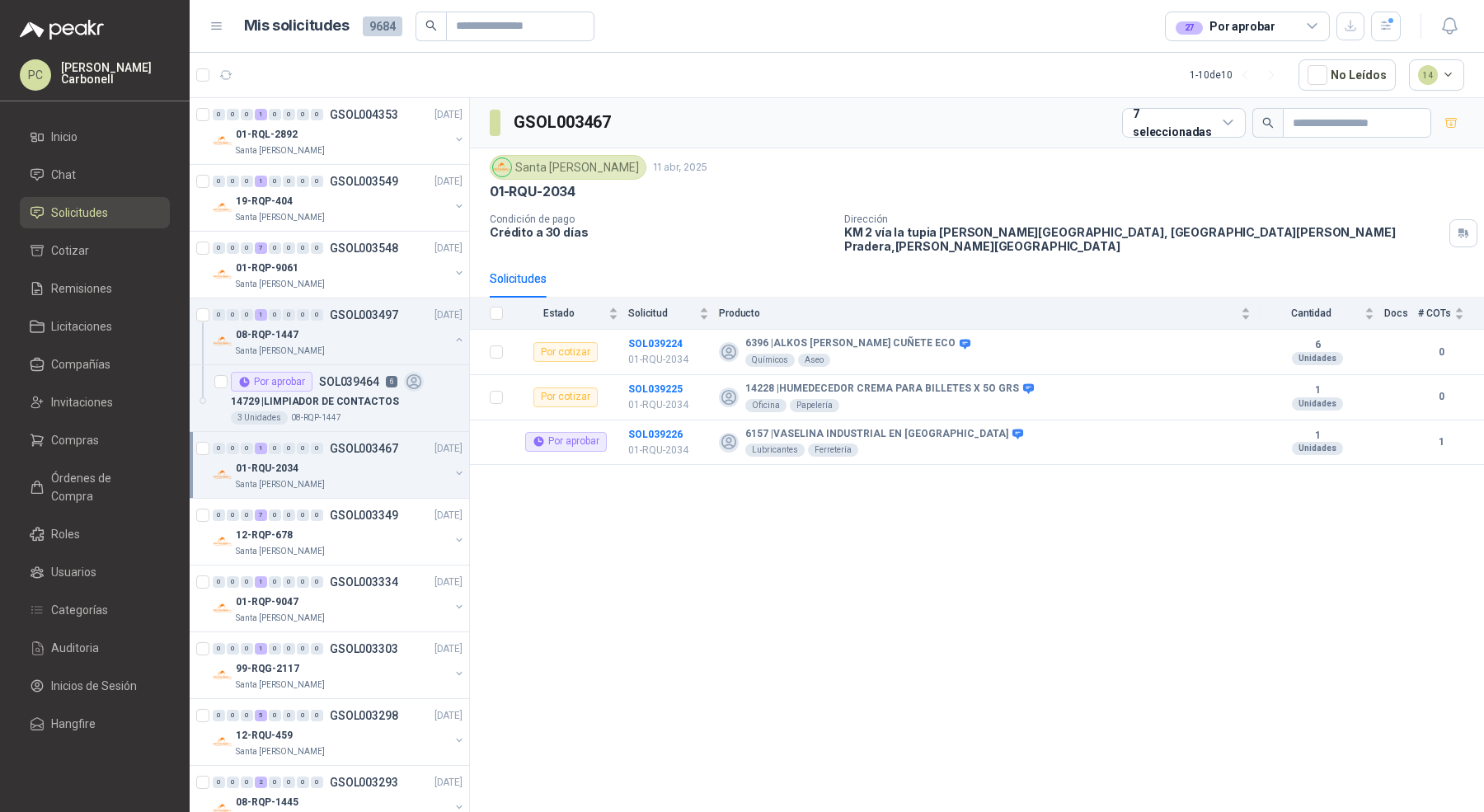
click at [452, 467] on button "button" at bounding box center [459, 473] width 13 height 13
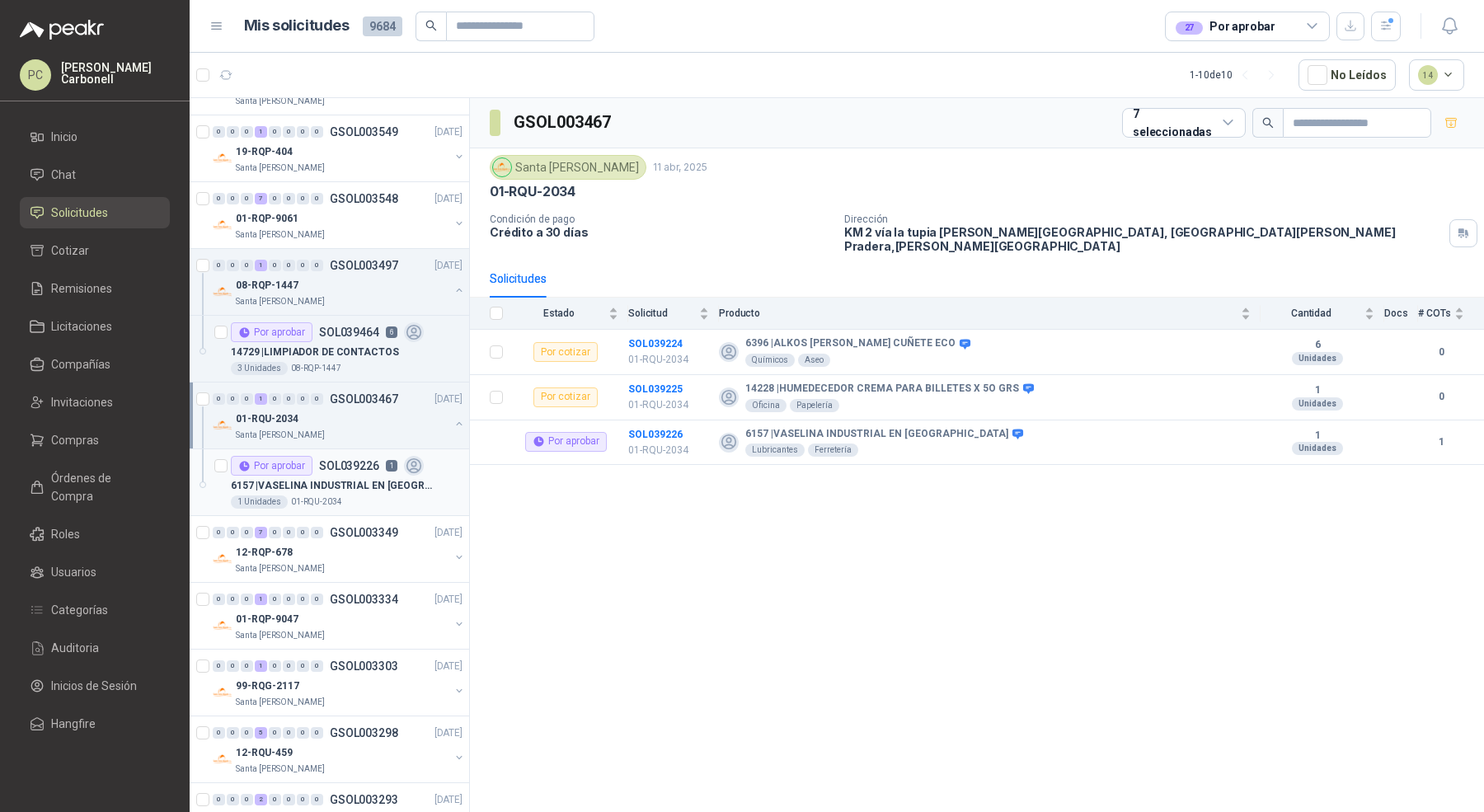
scroll to position [66, 0]
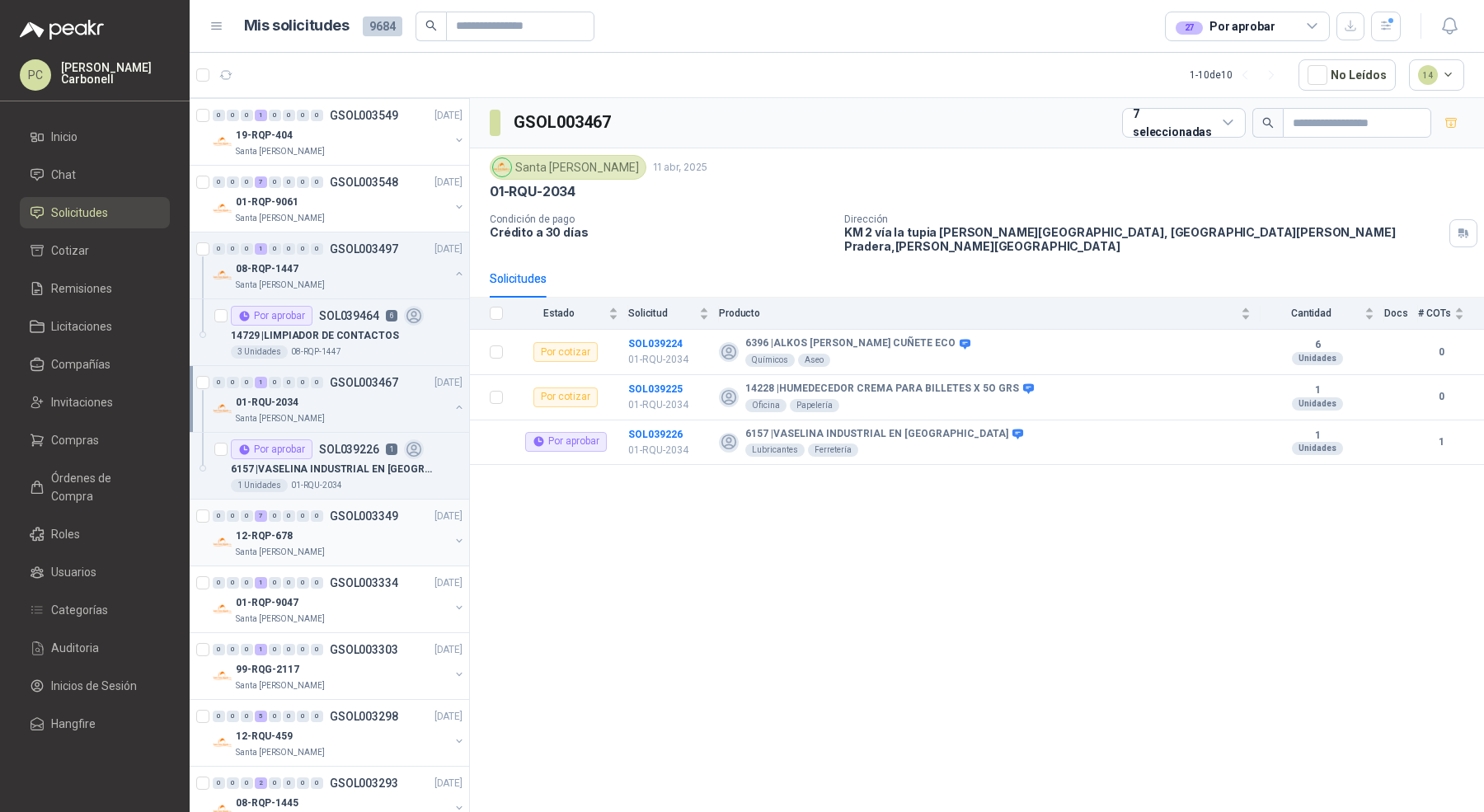
click at [452, 543] on button "button" at bounding box center [459, 541] width 13 height 13
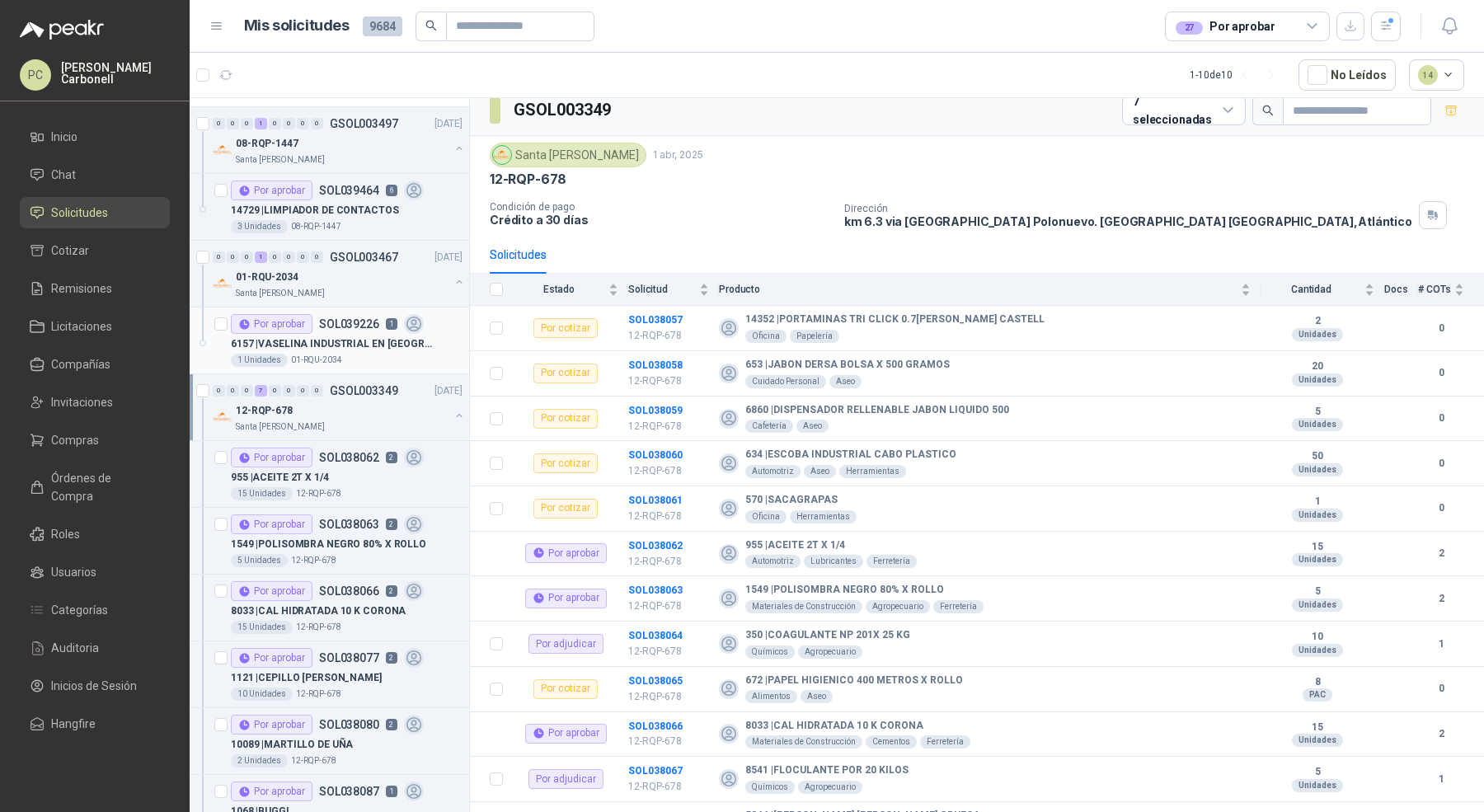
scroll to position [203, 0]
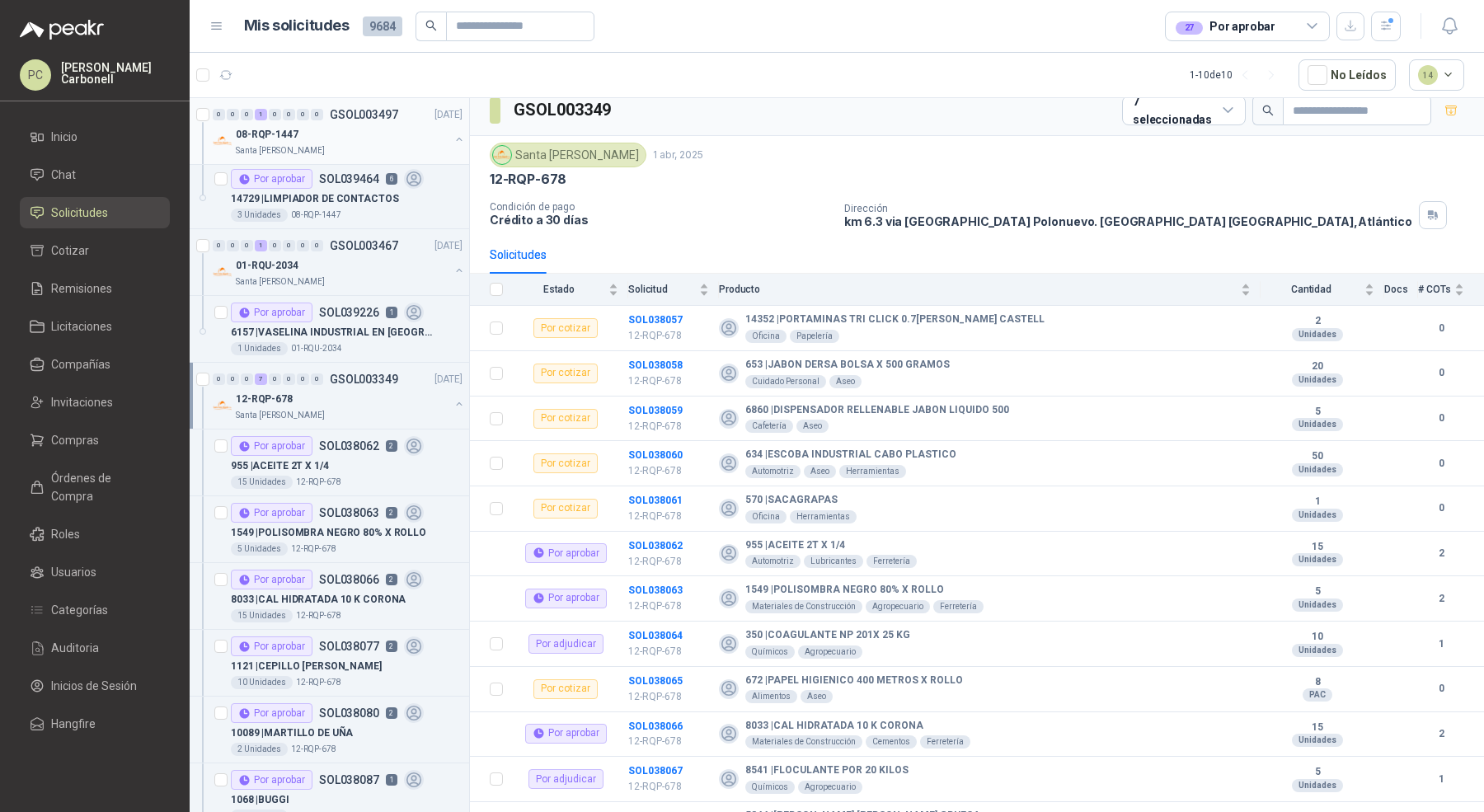
click at [452, 134] on button "button" at bounding box center [459, 139] width 13 height 13
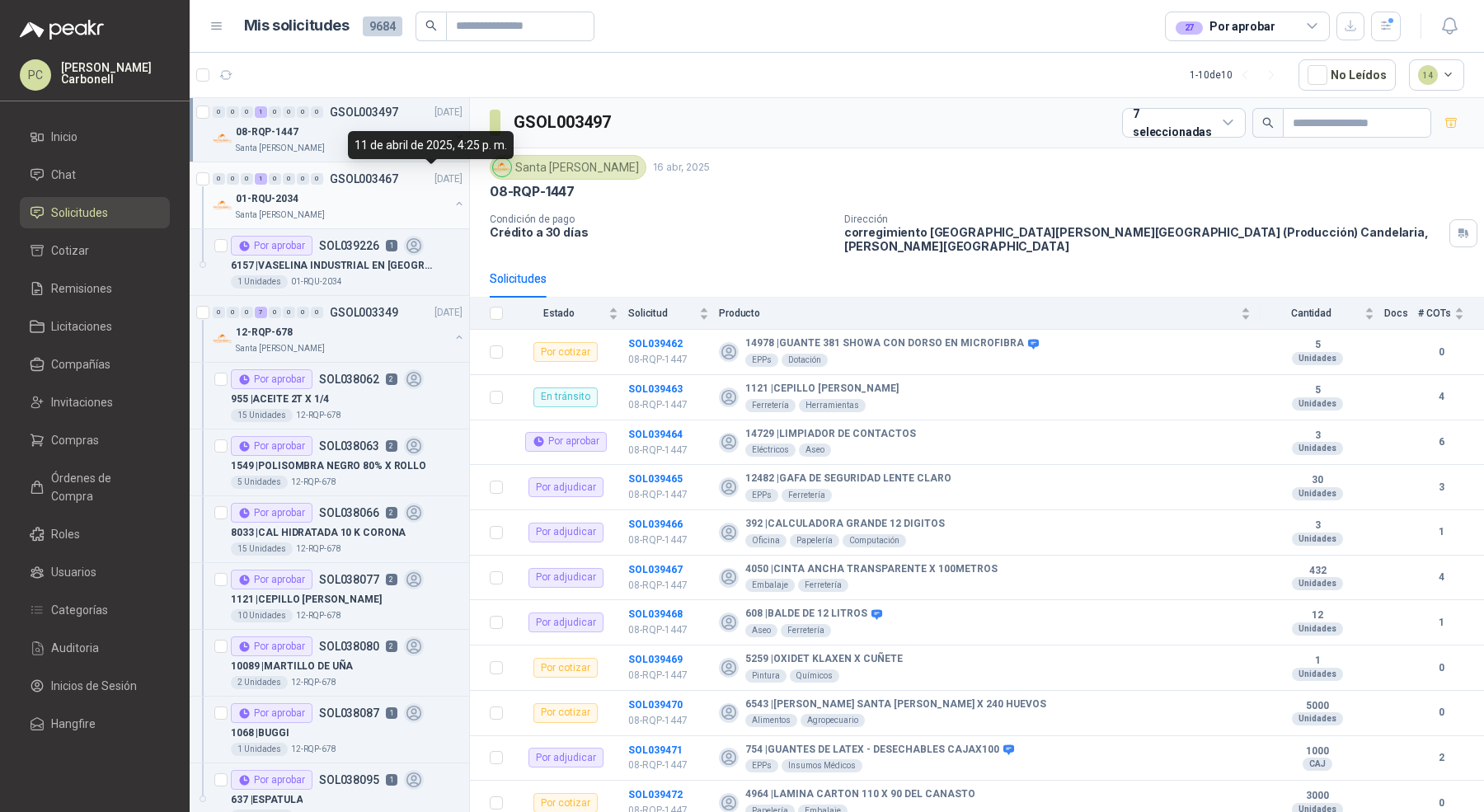
click at [452, 202] on button "button" at bounding box center [459, 204] width 13 height 13
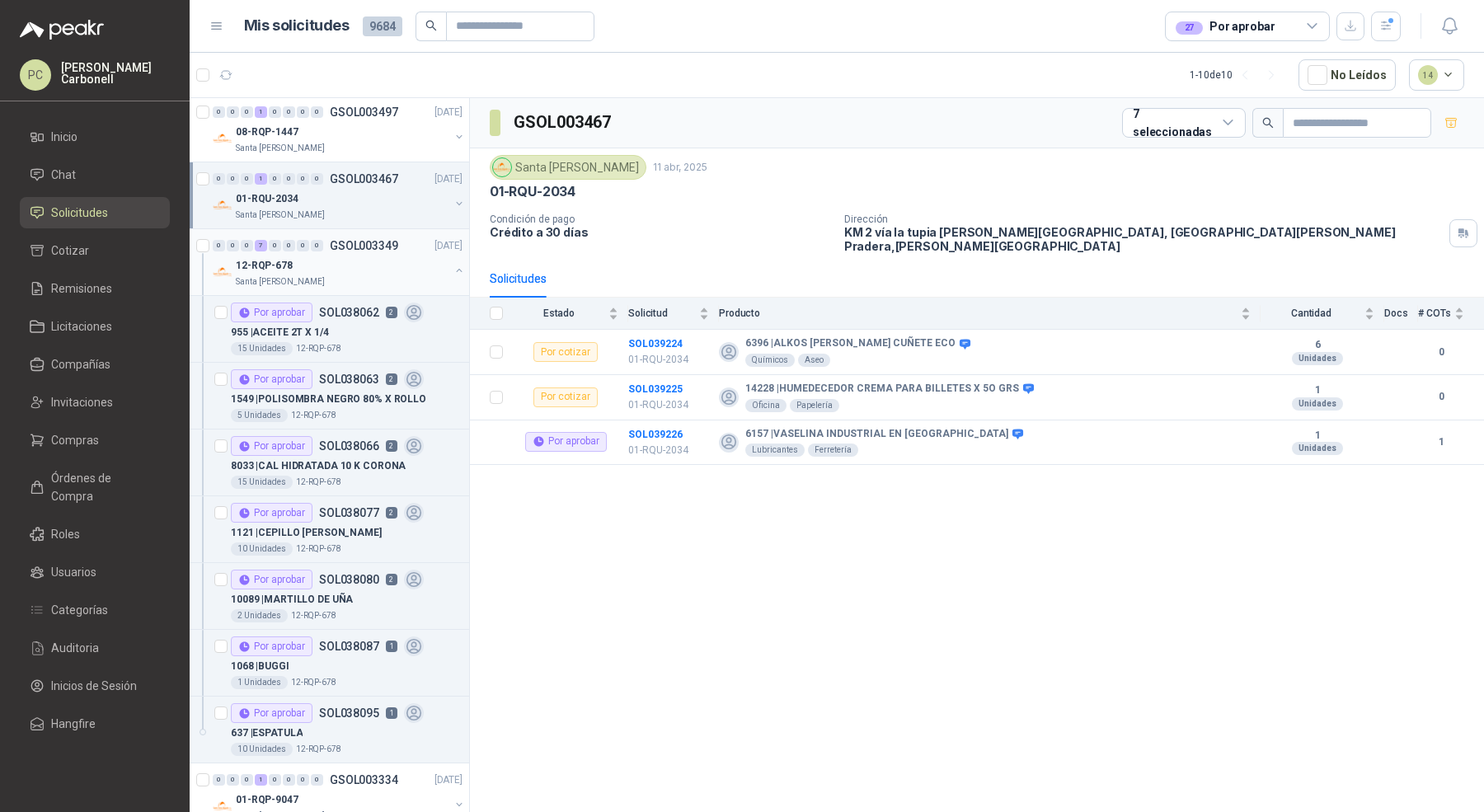
click at [452, 269] on button "button" at bounding box center [459, 270] width 13 height 13
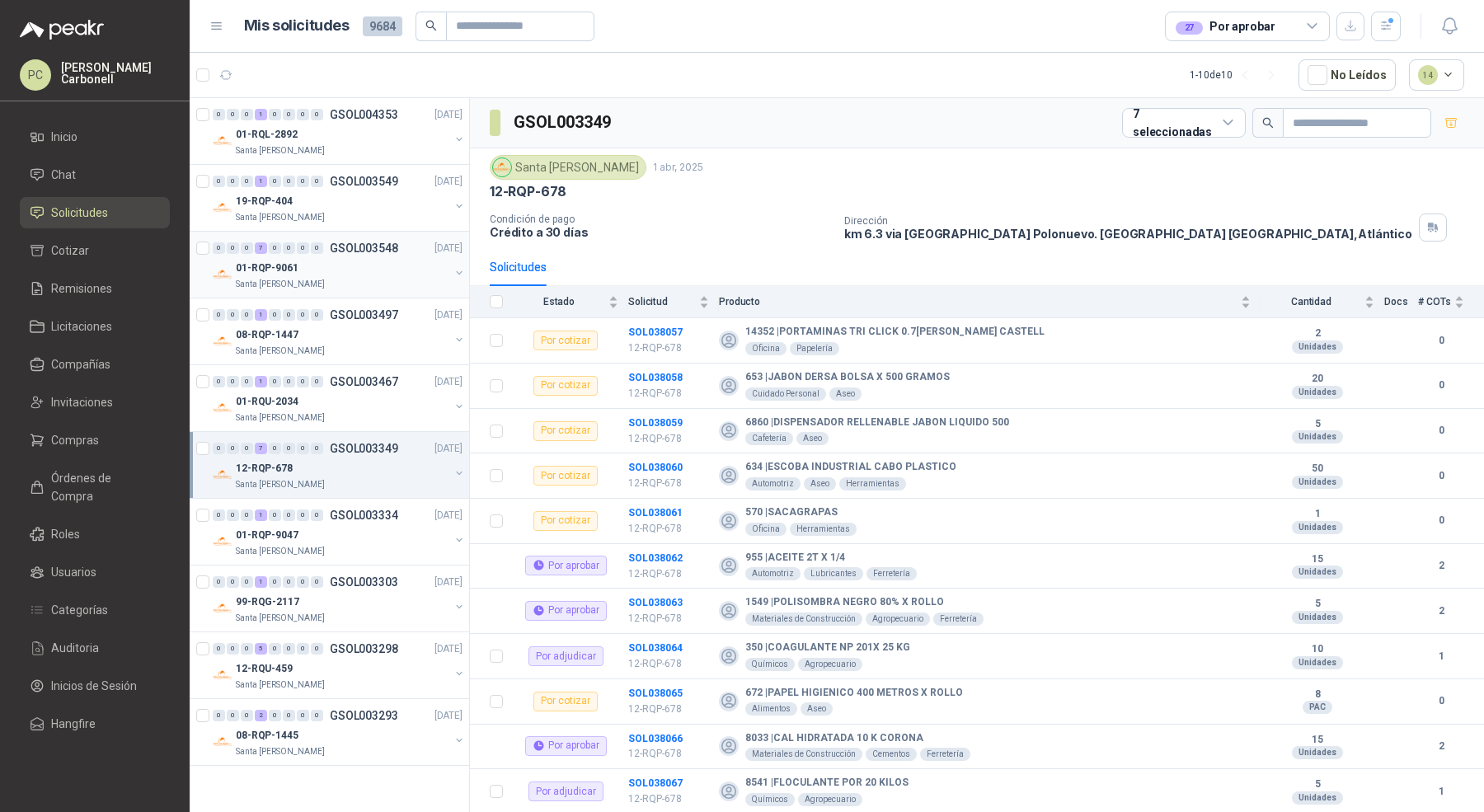
click at [449, 268] on div "01-RQP-9061" at bounding box center [341, 268] width 213 height 19
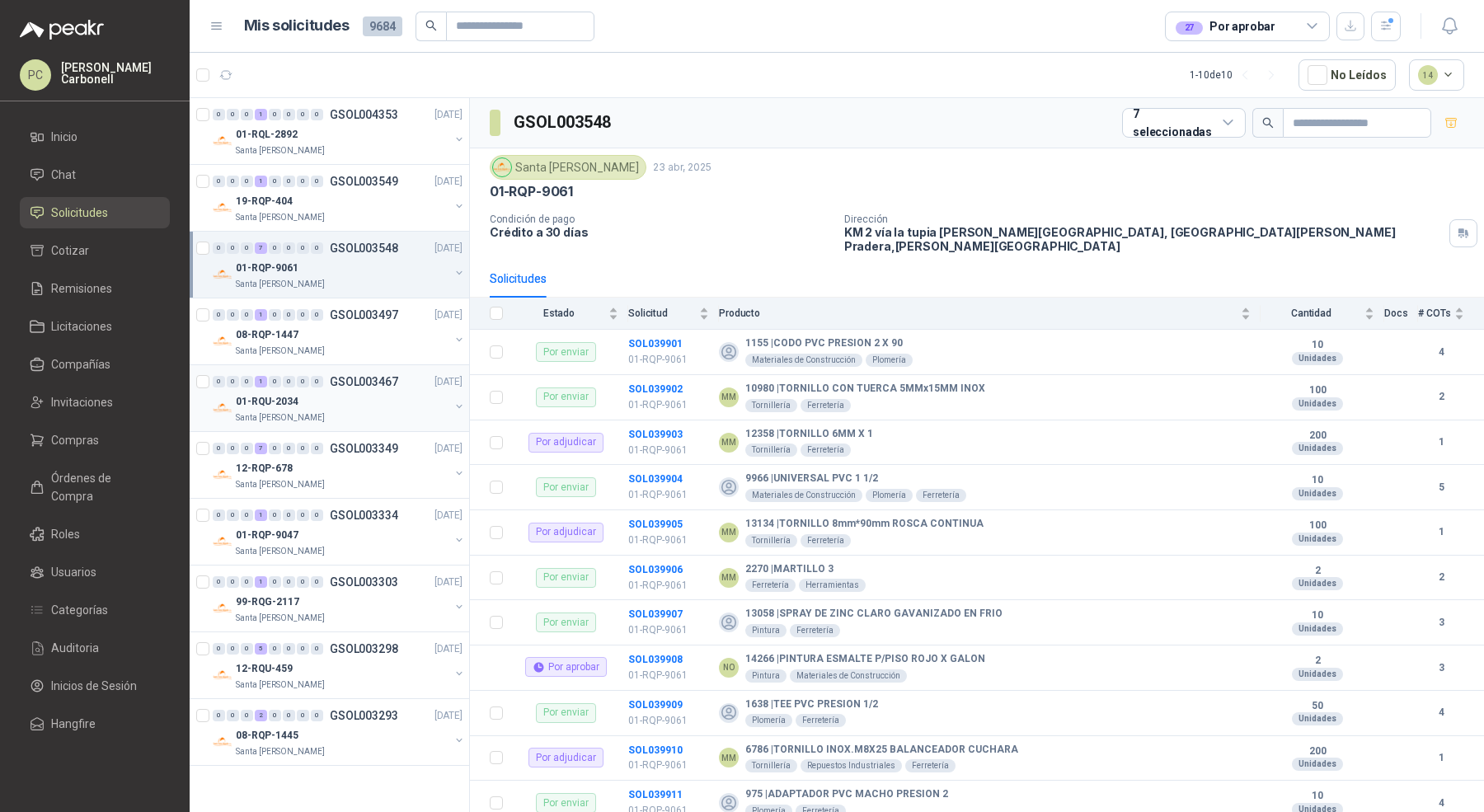
click at [461, 411] on div at bounding box center [459, 408] width 13 height 17
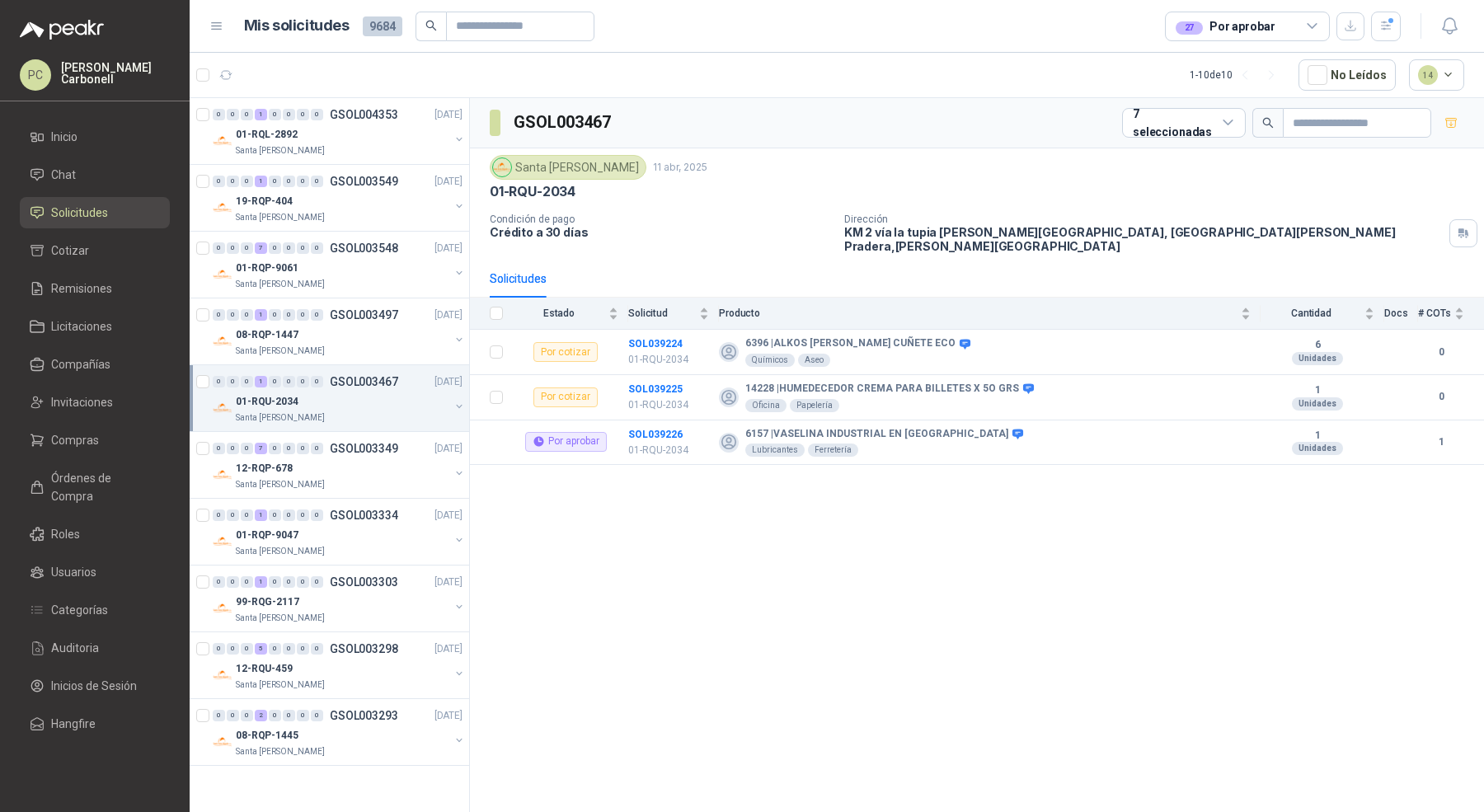
click at [461, 410] on button "button" at bounding box center [459, 406] width 13 height 13
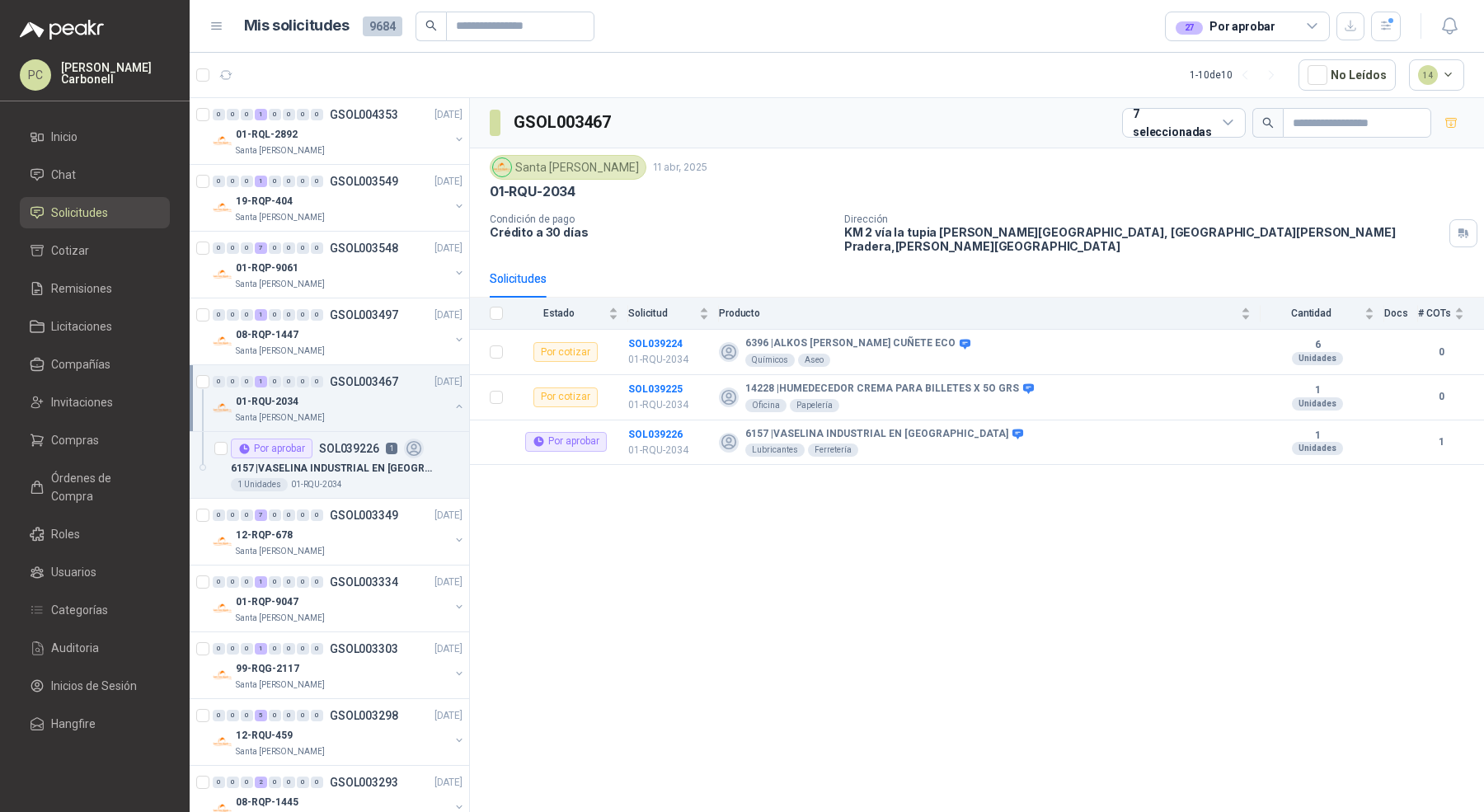
click at [452, 400] on button "button" at bounding box center [459, 406] width 13 height 13
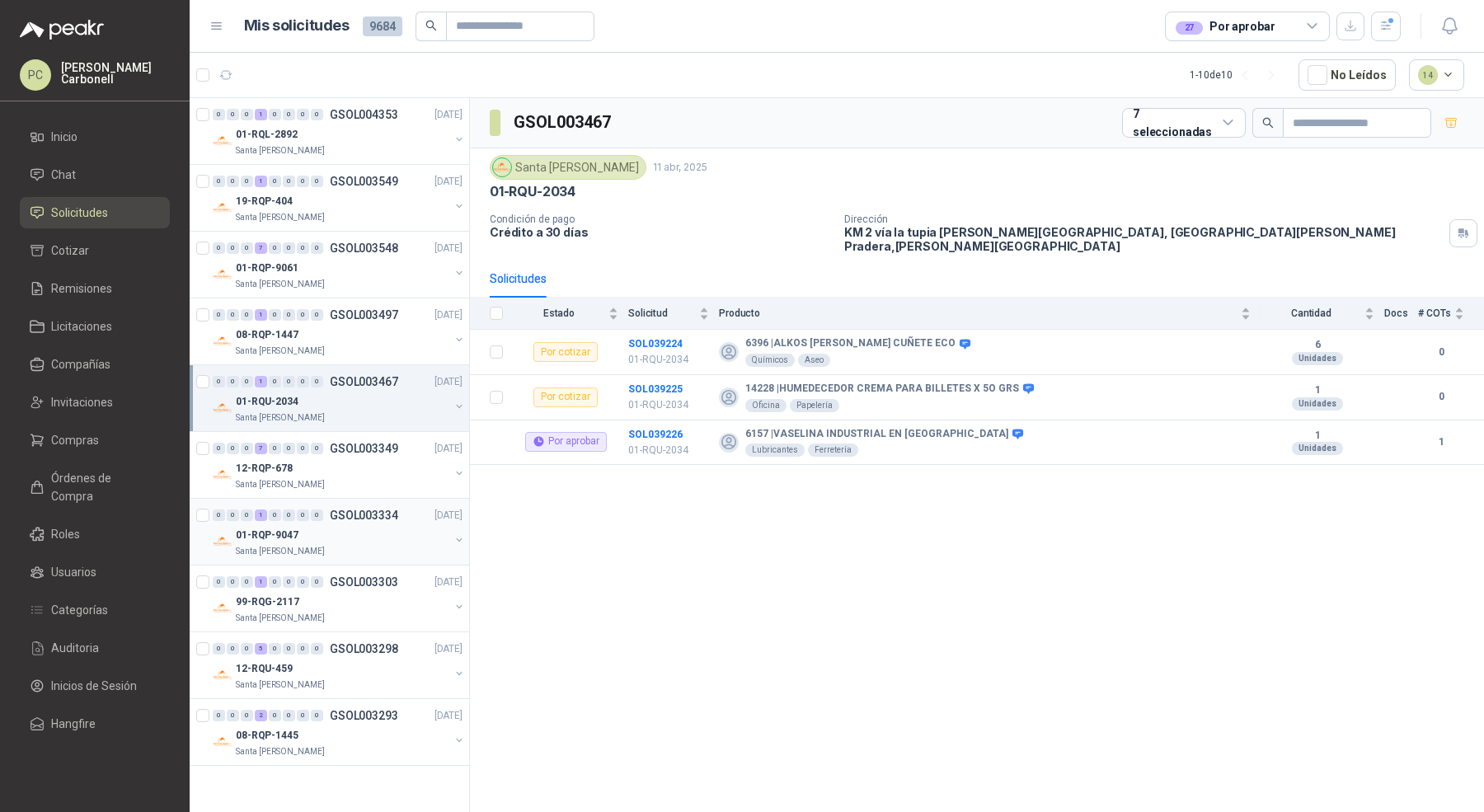
click at [459, 543] on button "button" at bounding box center [459, 540] width 13 height 13
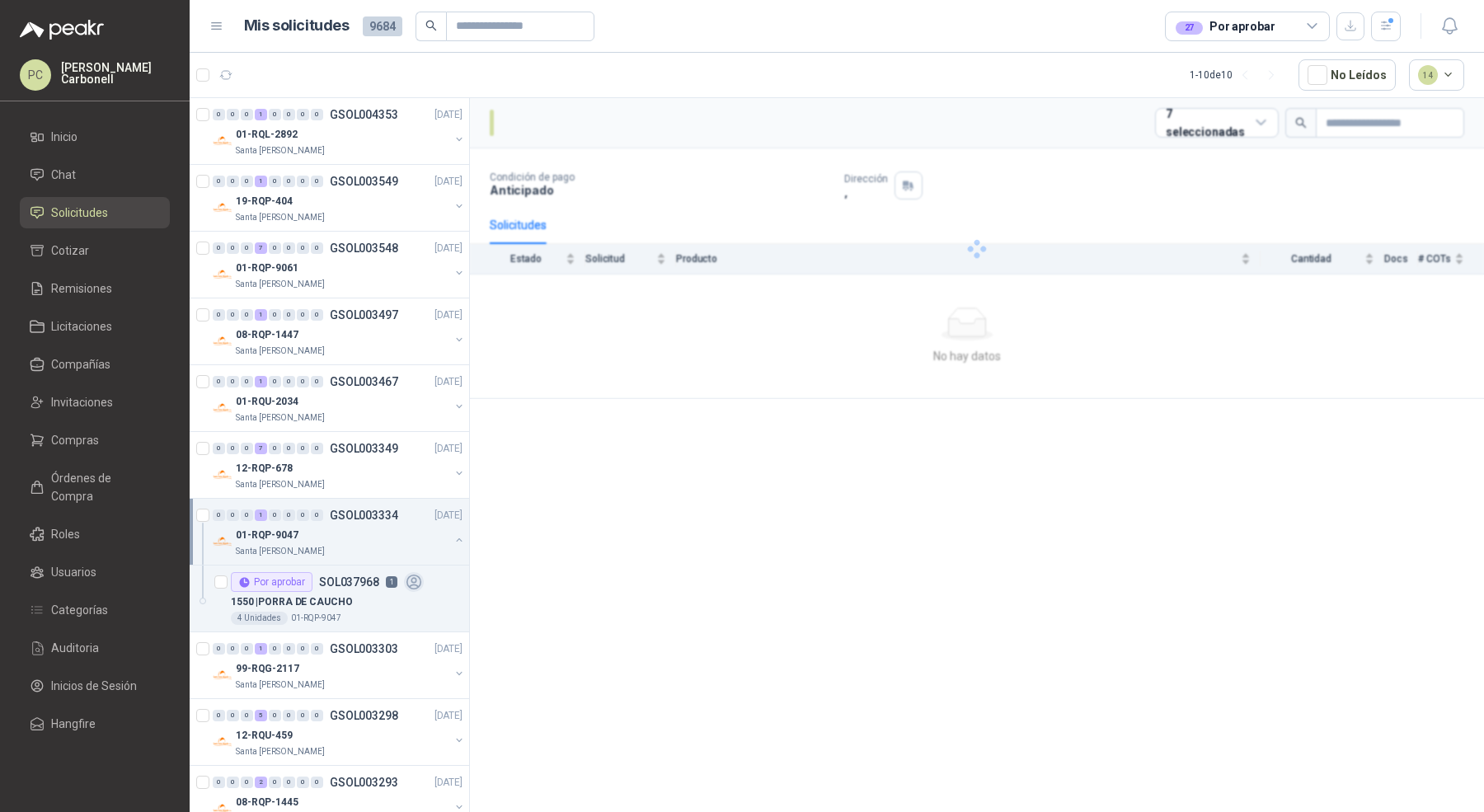
scroll to position [34, 0]
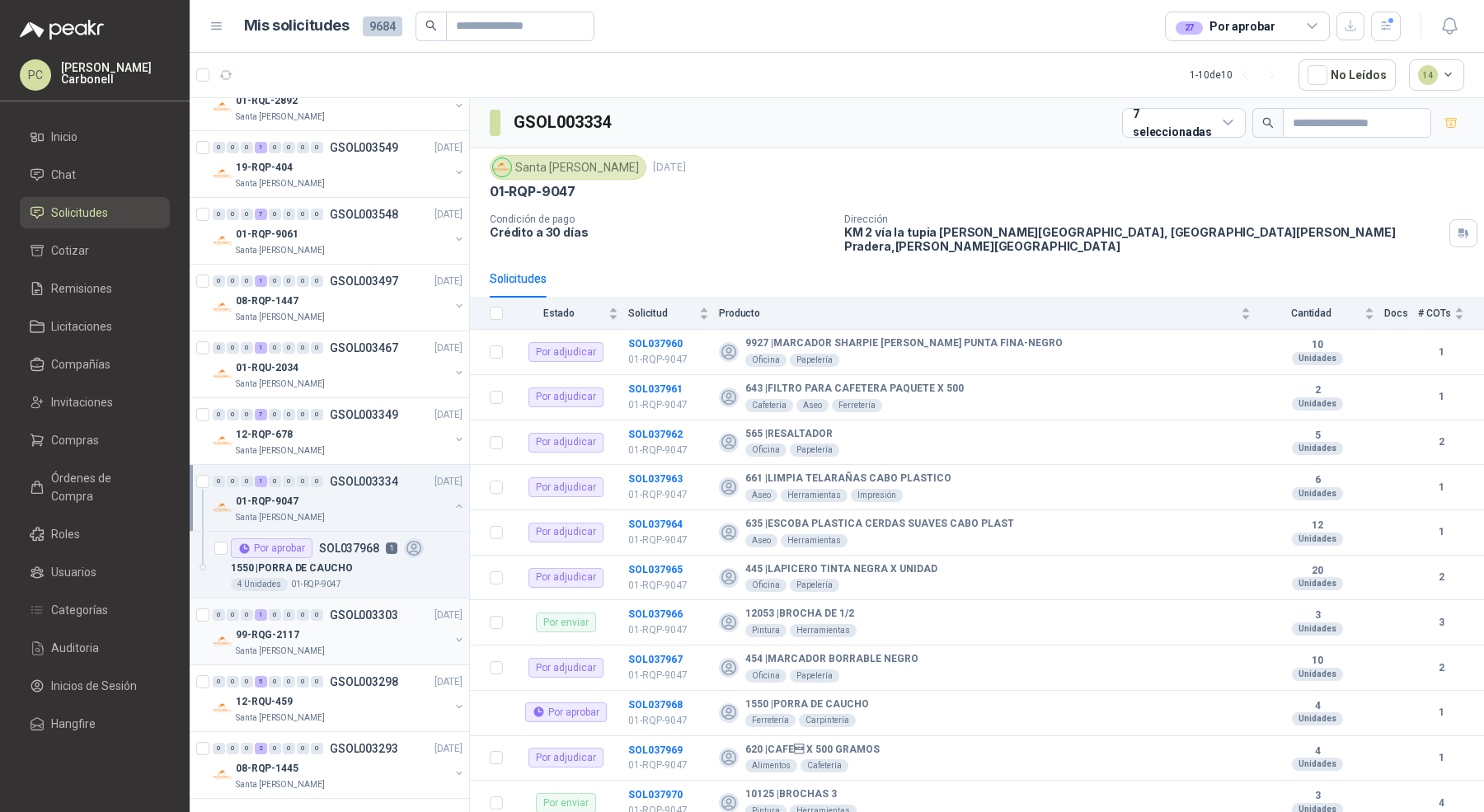
click at [452, 633] on button "button" at bounding box center [459, 639] width 13 height 13
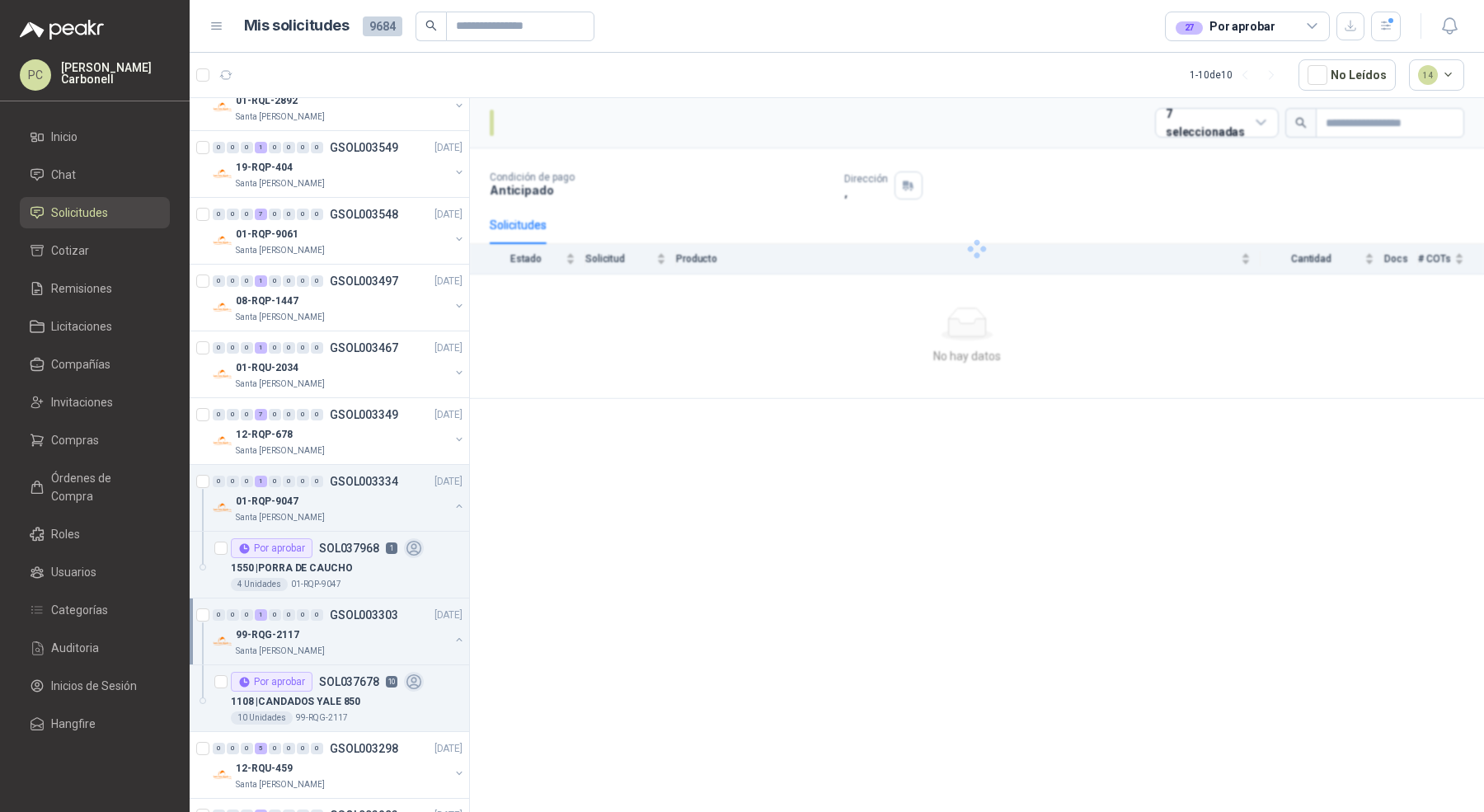
scroll to position [100, 0]
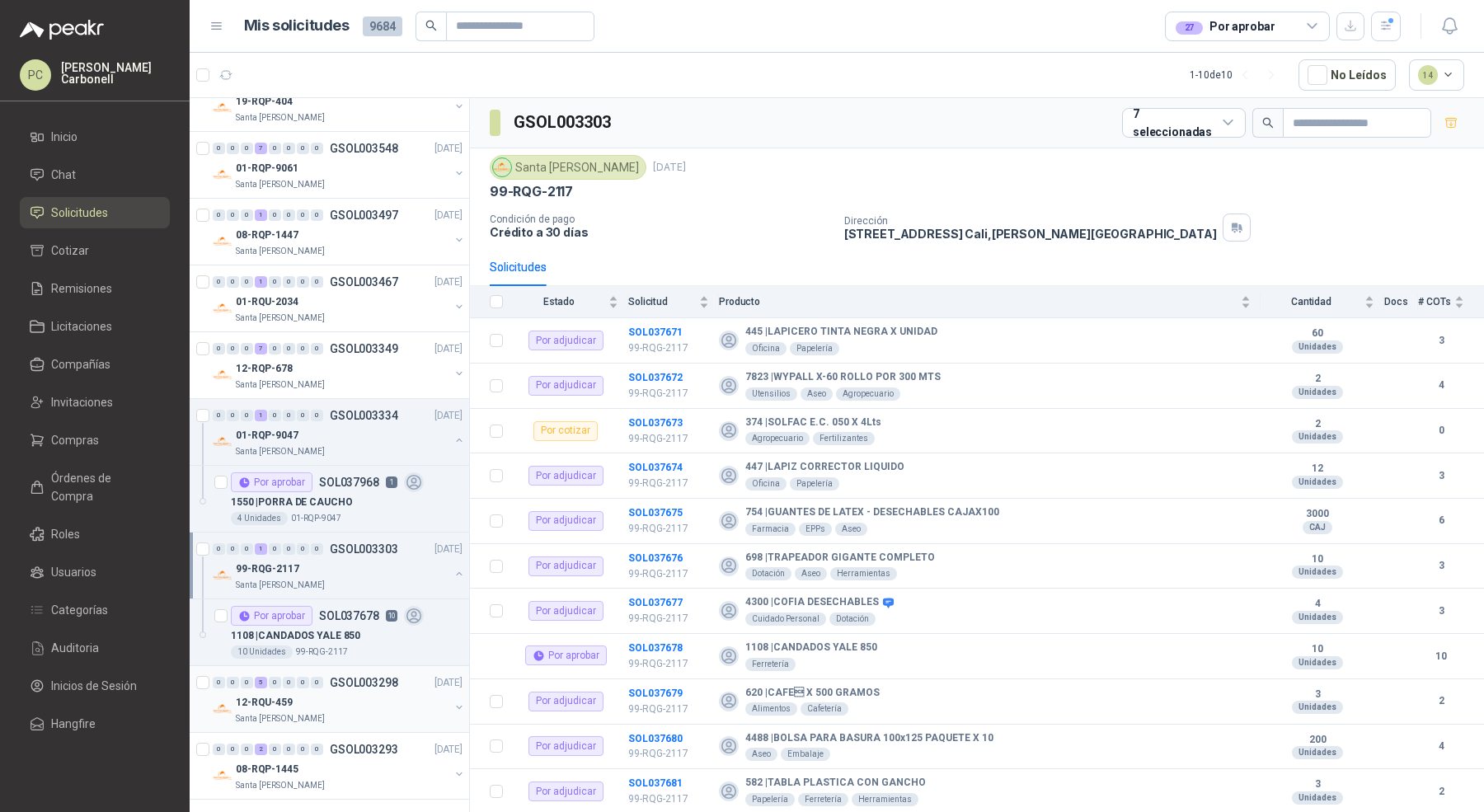
click at [452, 706] on button "button" at bounding box center [459, 707] width 13 height 13
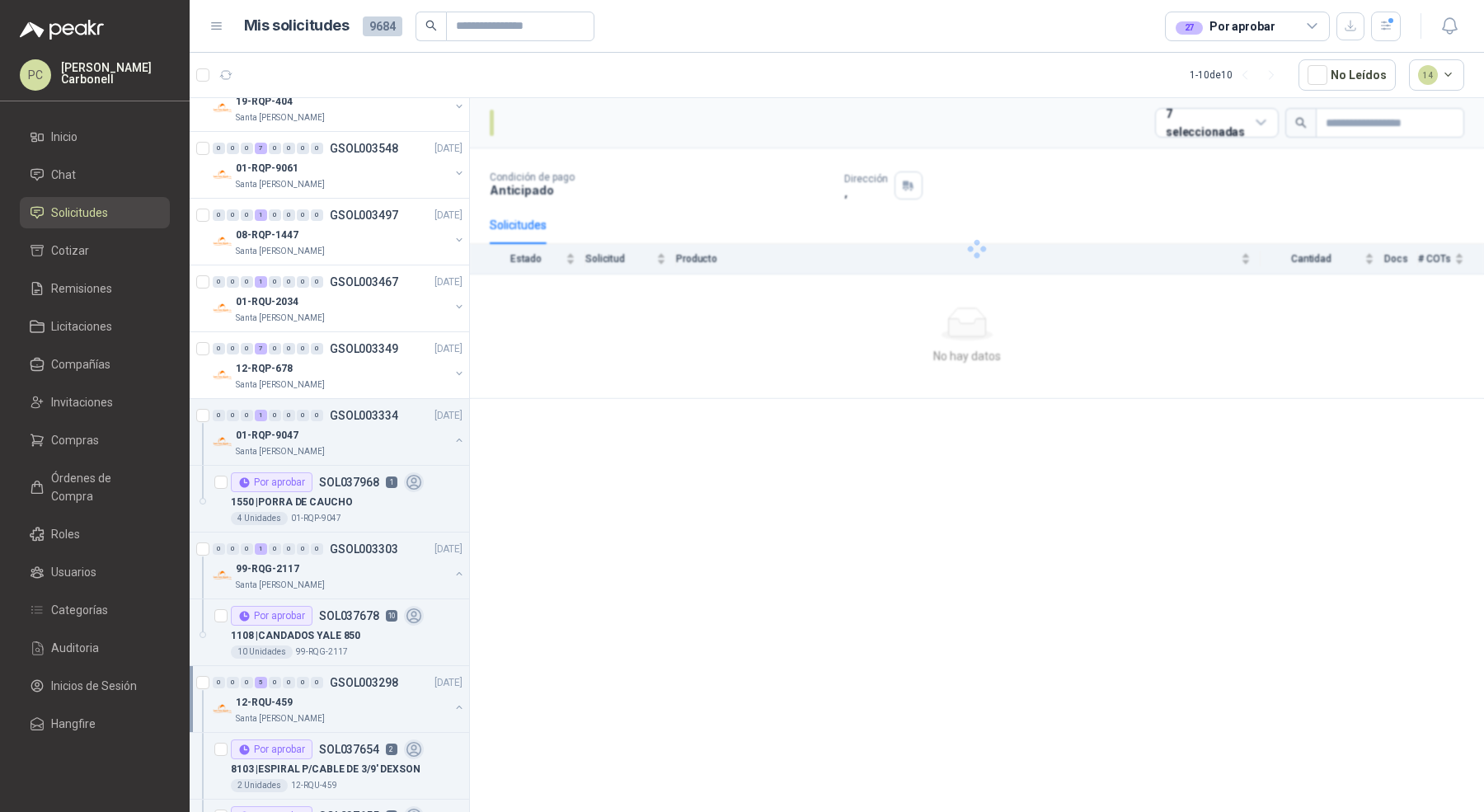
scroll to position [433, 0]
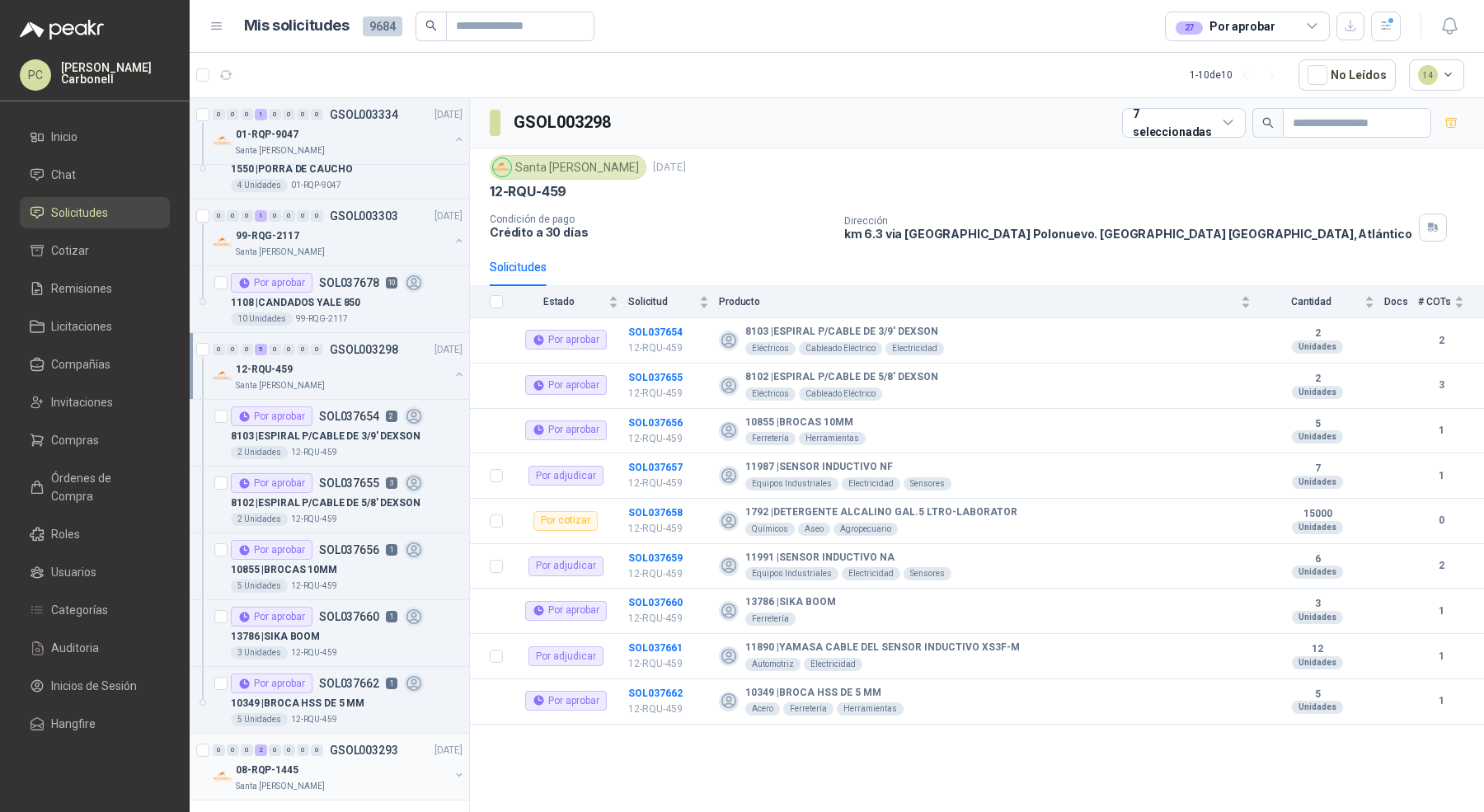
click at [453, 761] on div "0 0 0 2 0 0 0 0 GSOL003293 [DATE] 08-RQP-1445 Santa [PERSON_NAME]" at bounding box center [329, 767] width 280 height 66
click at [452, 772] on button "button" at bounding box center [459, 775] width 13 height 13
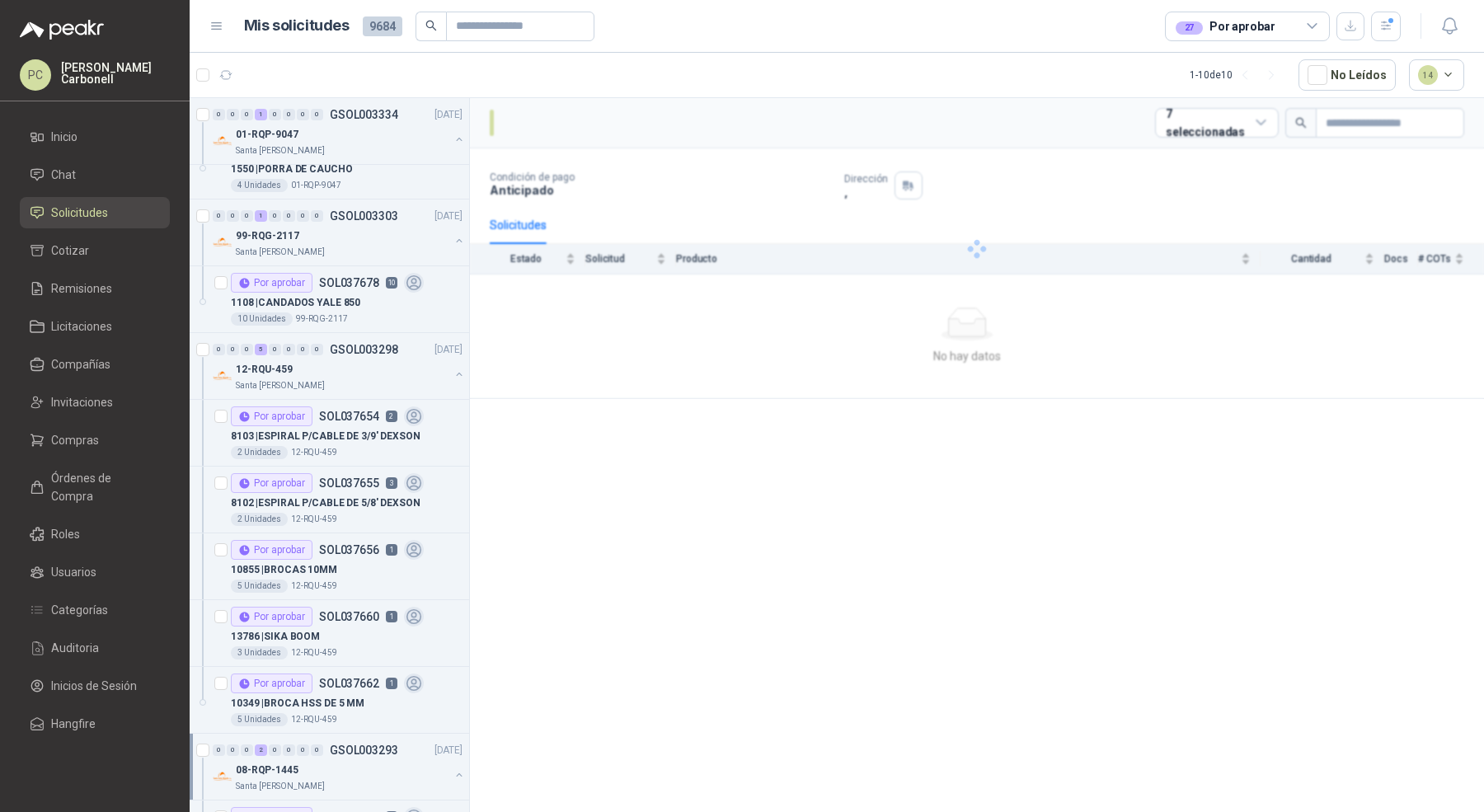
scroll to position [566, 0]
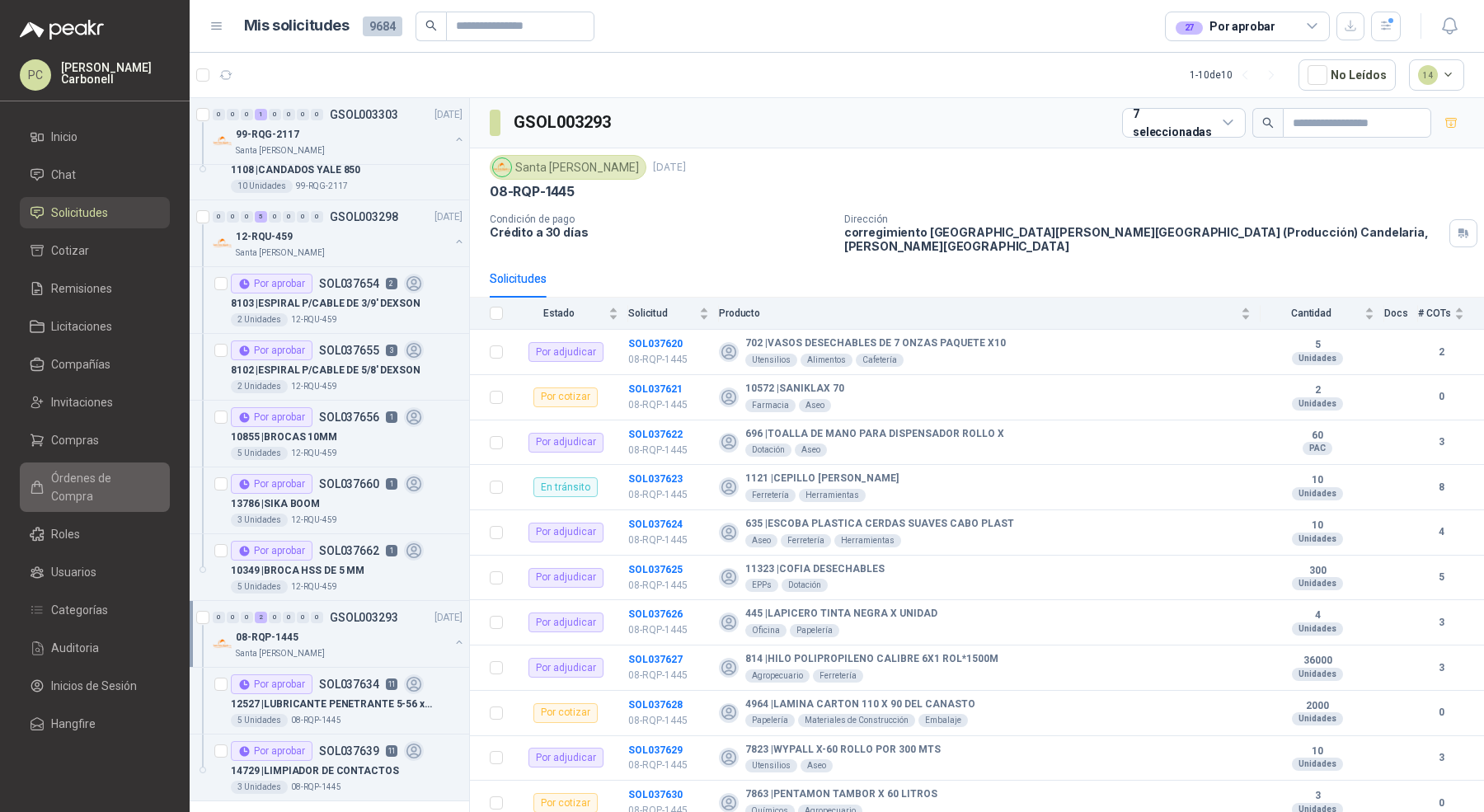
click at [106, 477] on span "Órdenes de Compra" at bounding box center [102, 486] width 103 height 36
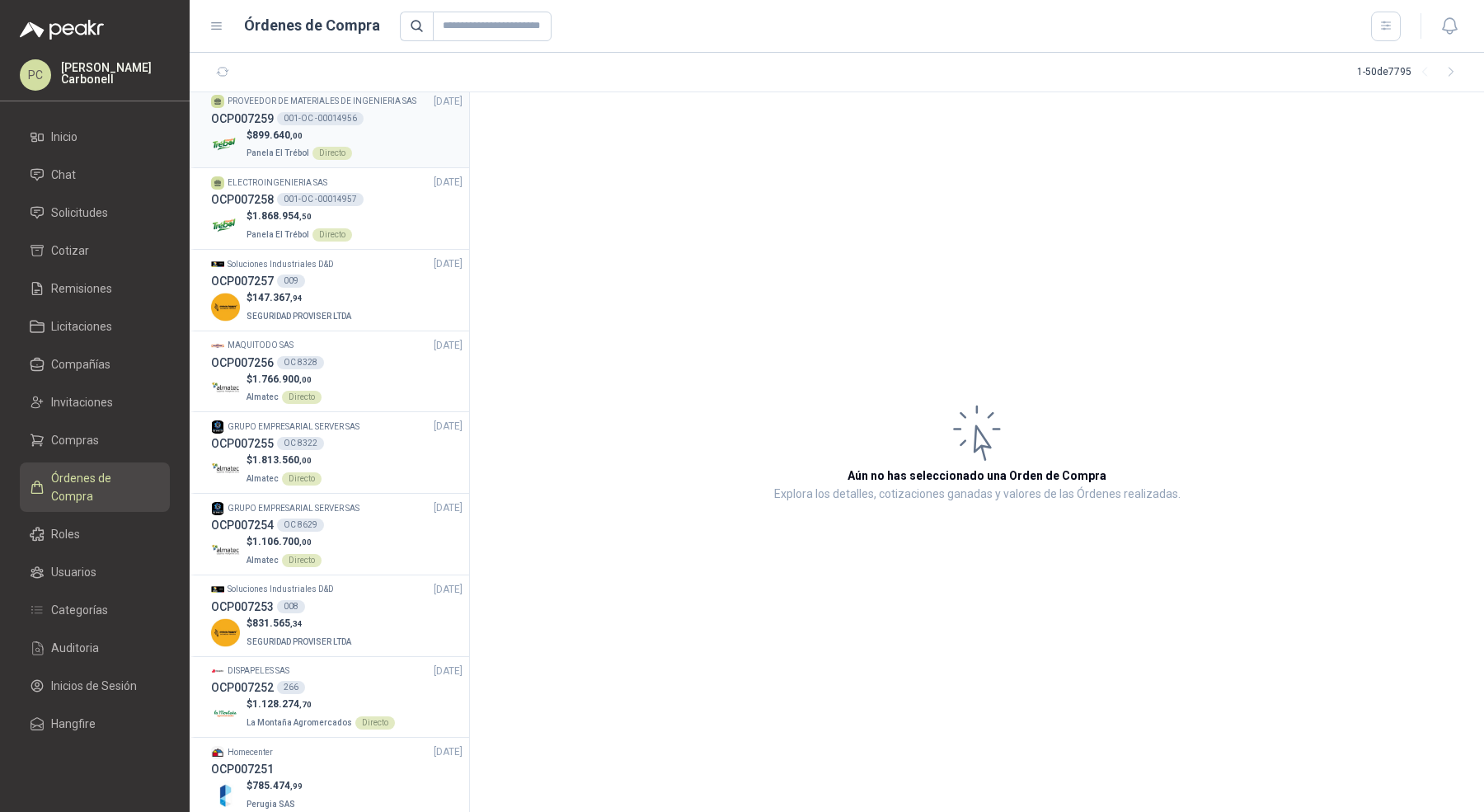
scroll to position [102, 0]
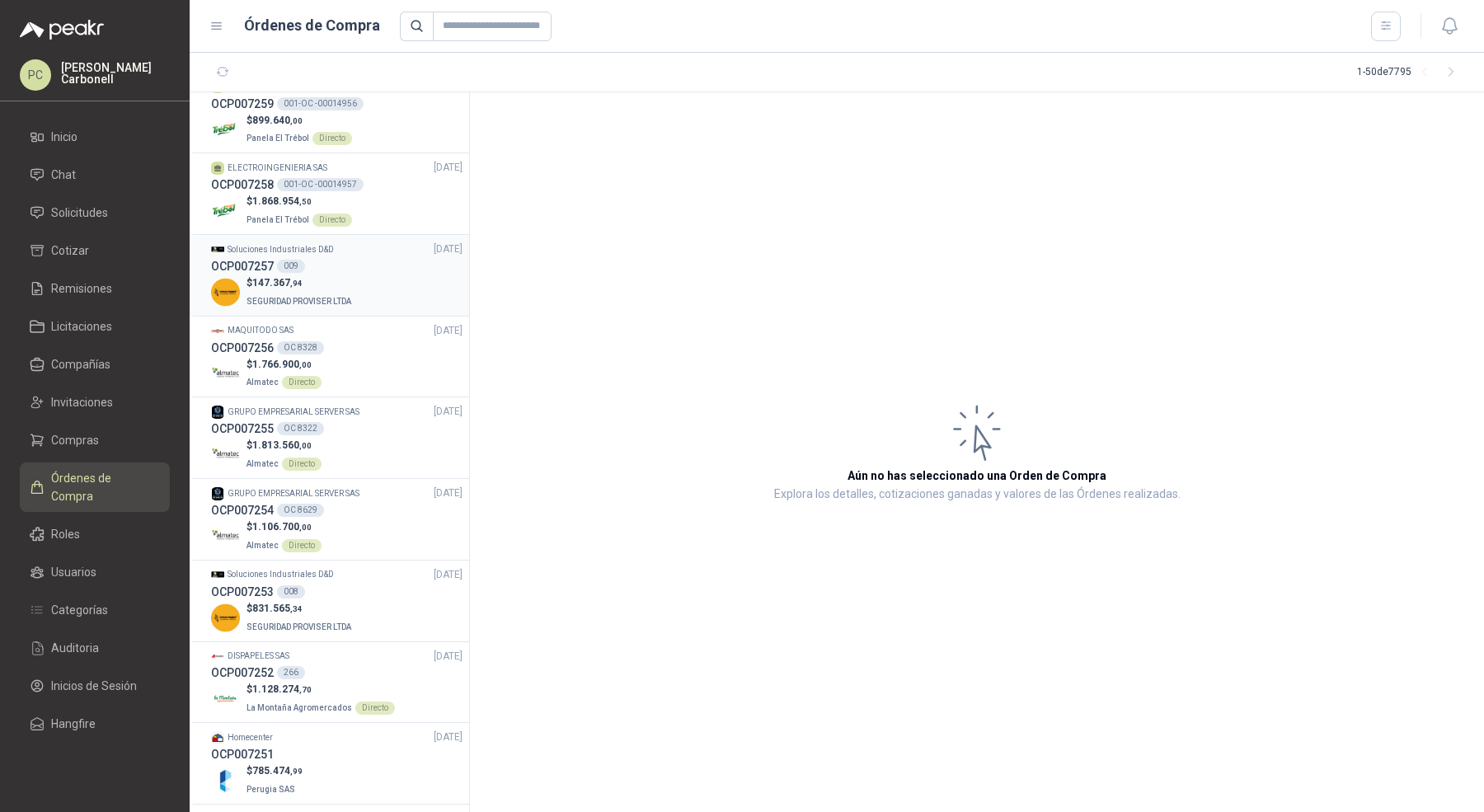
click at [386, 274] on div "OCP007257 009" at bounding box center [337, 267] width 251 height 18
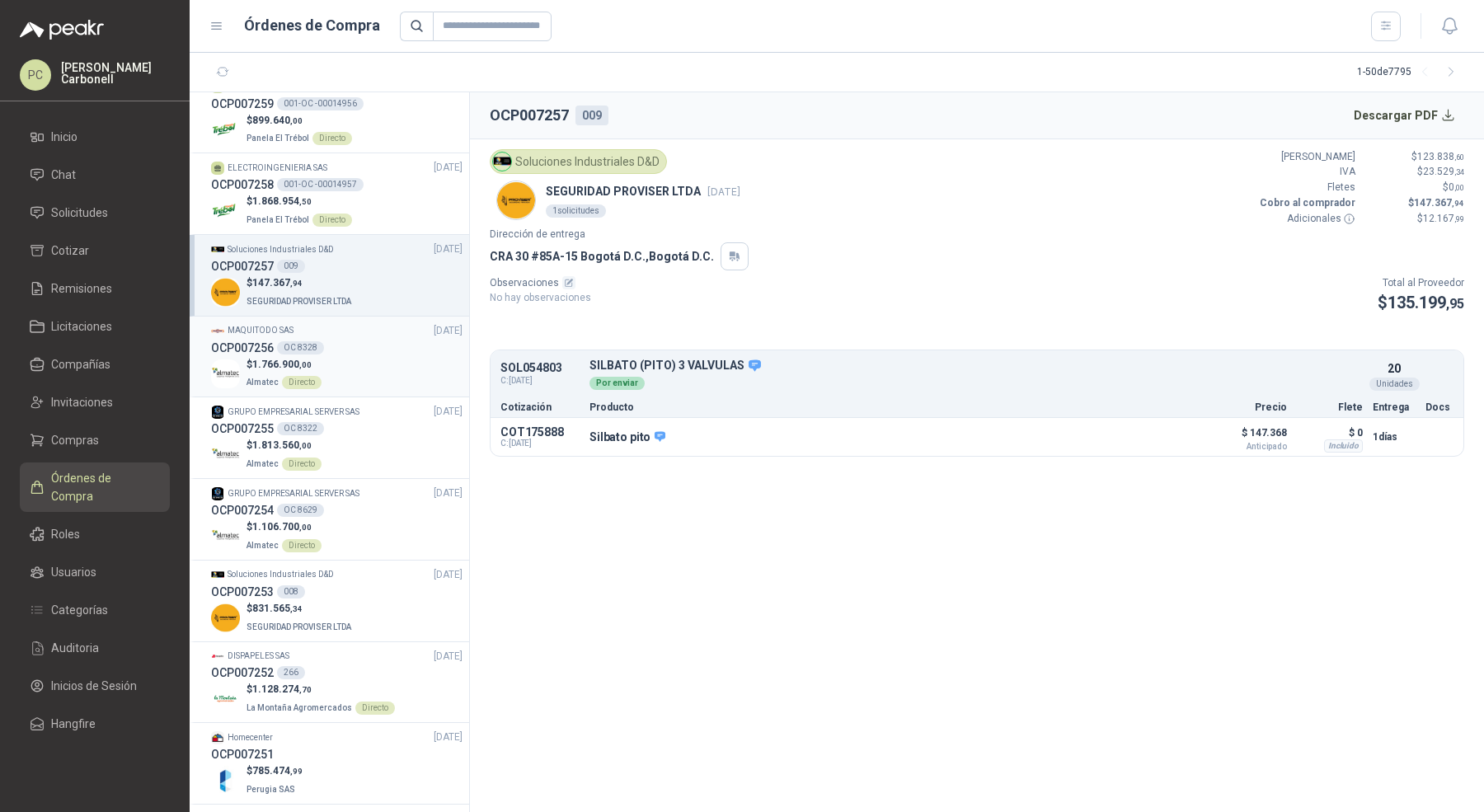
scroll to position [118, 0]
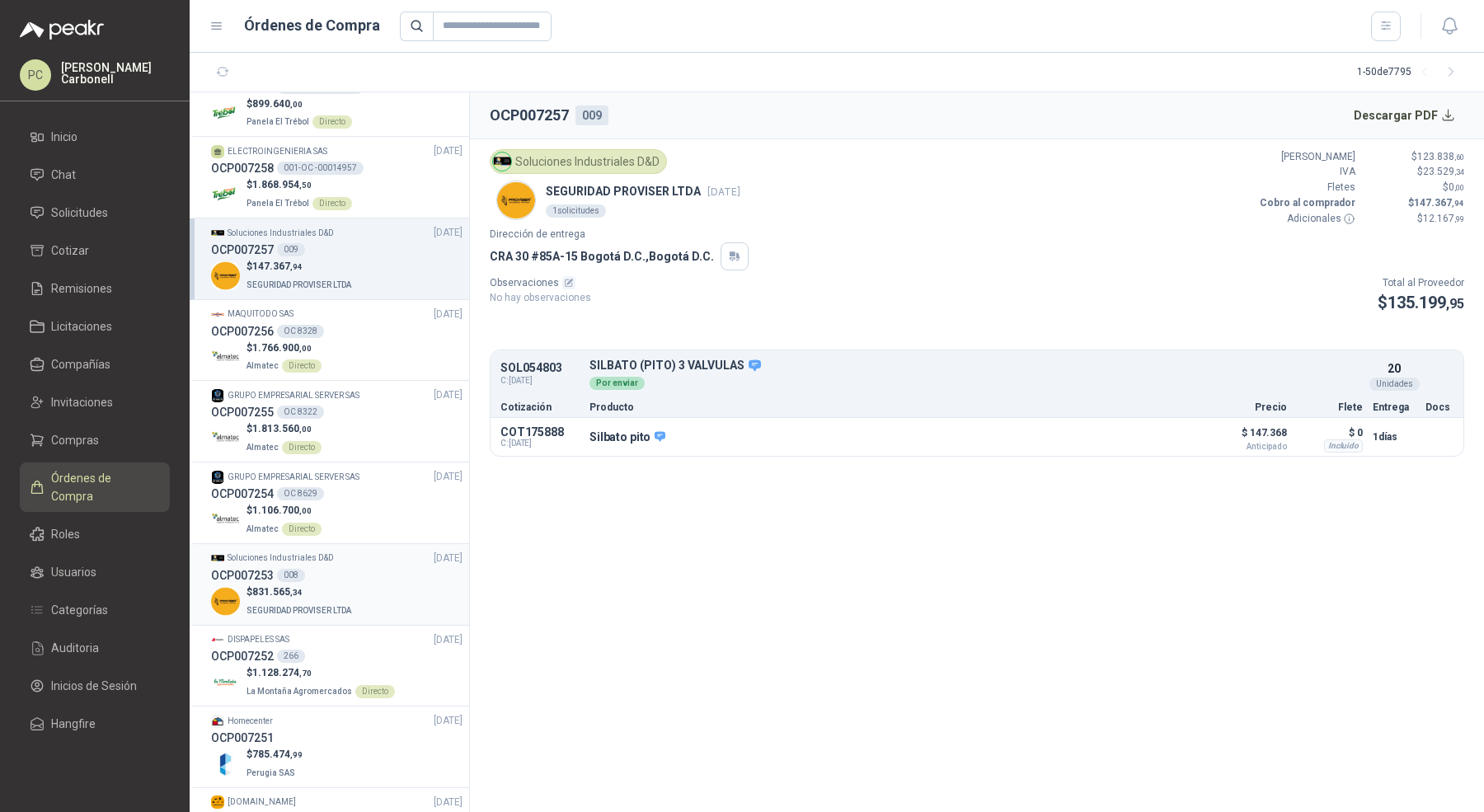
click at [360, 607] on div "$ 831.565 ,34 SEGURIDAD PROVISER LTDA" at bounding box center [337, 601] width 251 height 34
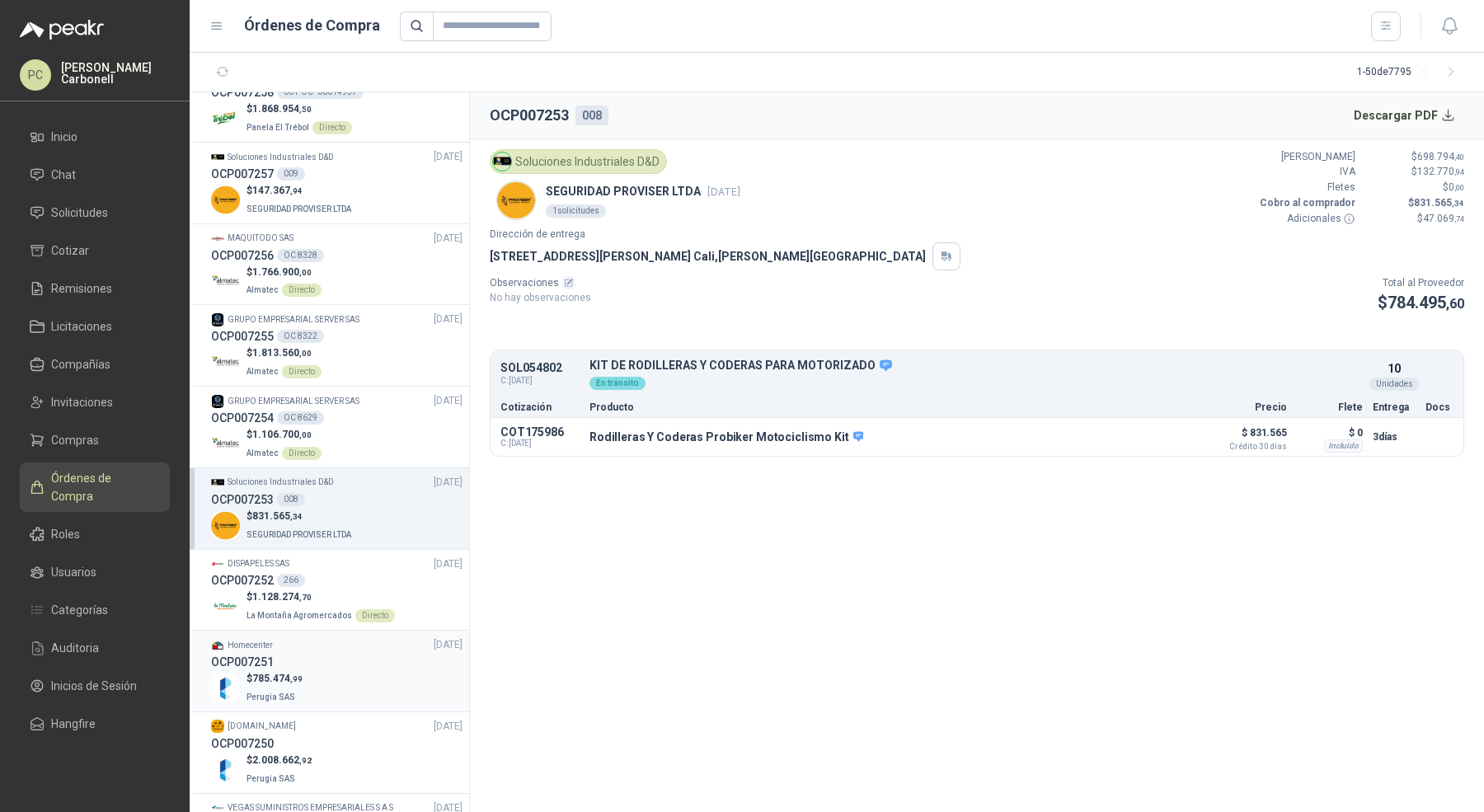
scroll to position [192, 0]
click at [77, 219] on span "Solicitudes" at bounding box center [79, 213] width 57 height 18
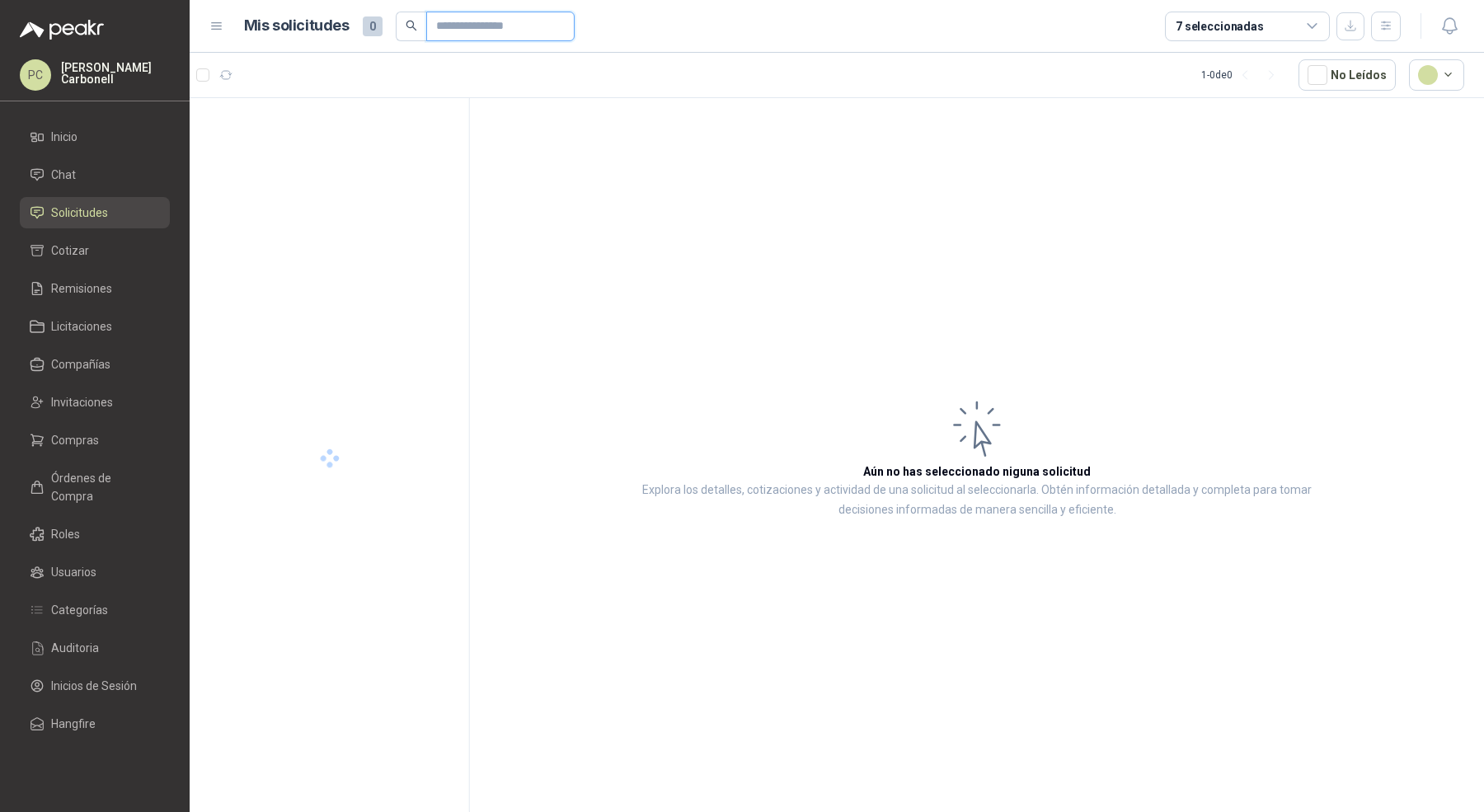
click at [488, 34] on input "text" at bounding box center [494, 26] width 115 height 28
type input "*****"
click at [368, 148] on div "Santa [PERSON_NAME]" at bounding box center [341, 150] width 213 height 13
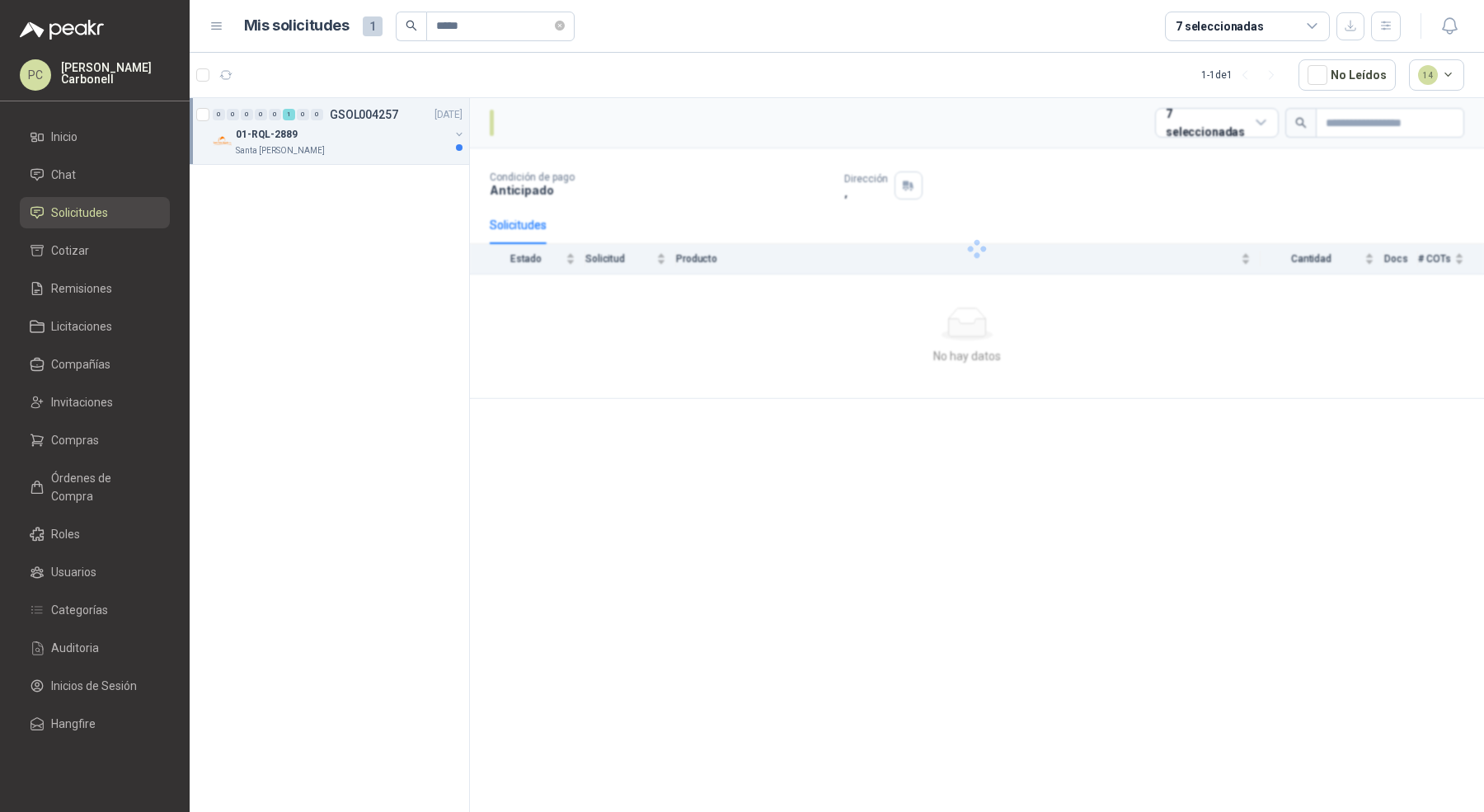
click at [368, 148] on div "Santa [PERSON_NAME]" at bounding box center [341, 150] width 213 height 13
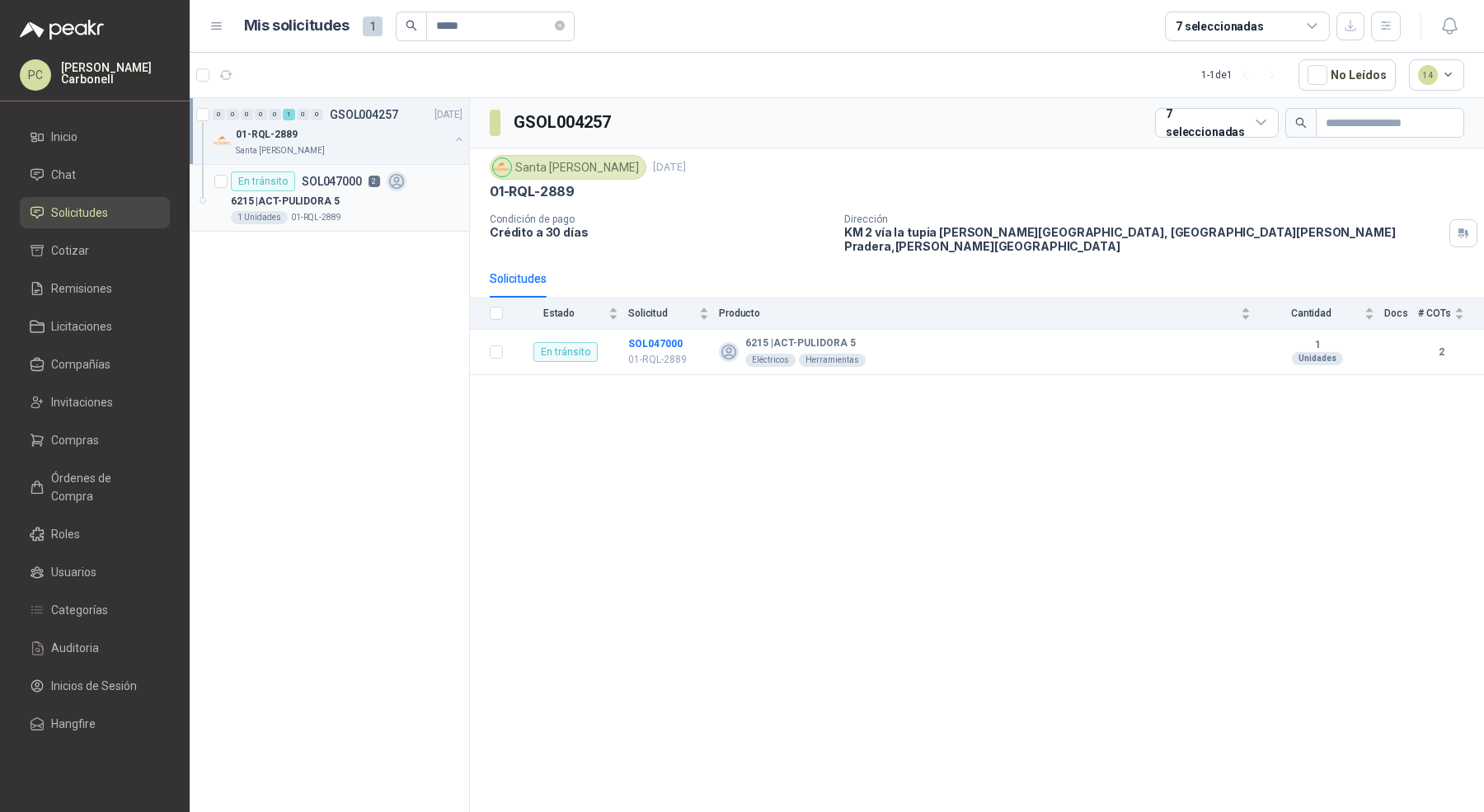
click at [375, 203] on div "6215 | ACT-PULIDORA 5" at bounding box center [346, 200] width 232 height 19
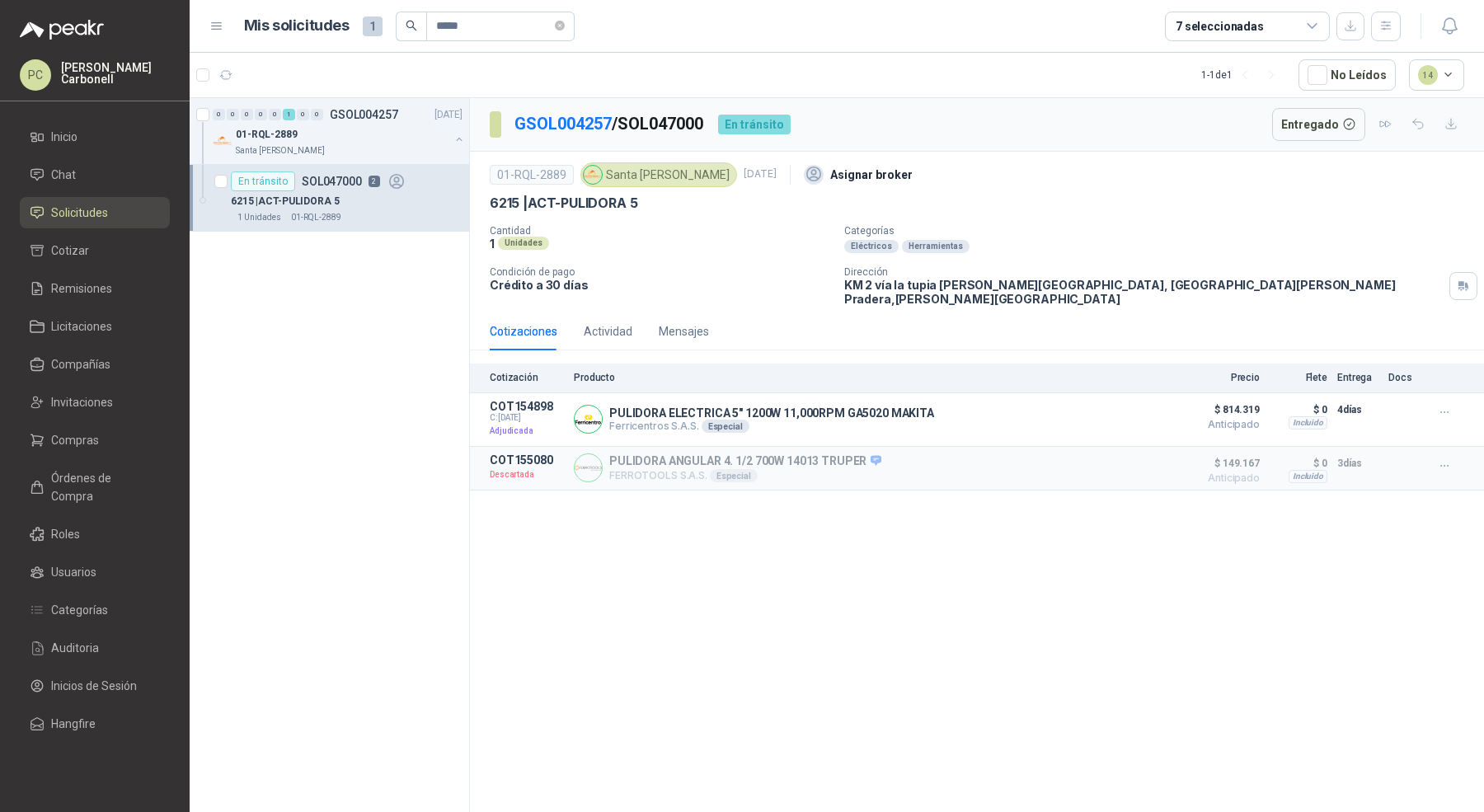
click at [521, 149] on div "GSOL004257 / SOL047000 En [PERSON_NAME] Entregado" at bounding box center [976, 125] width 1014 height 54
click at [1120, 410] on button "Detalles" at bounding box center [1129, 419] width 78 height 22
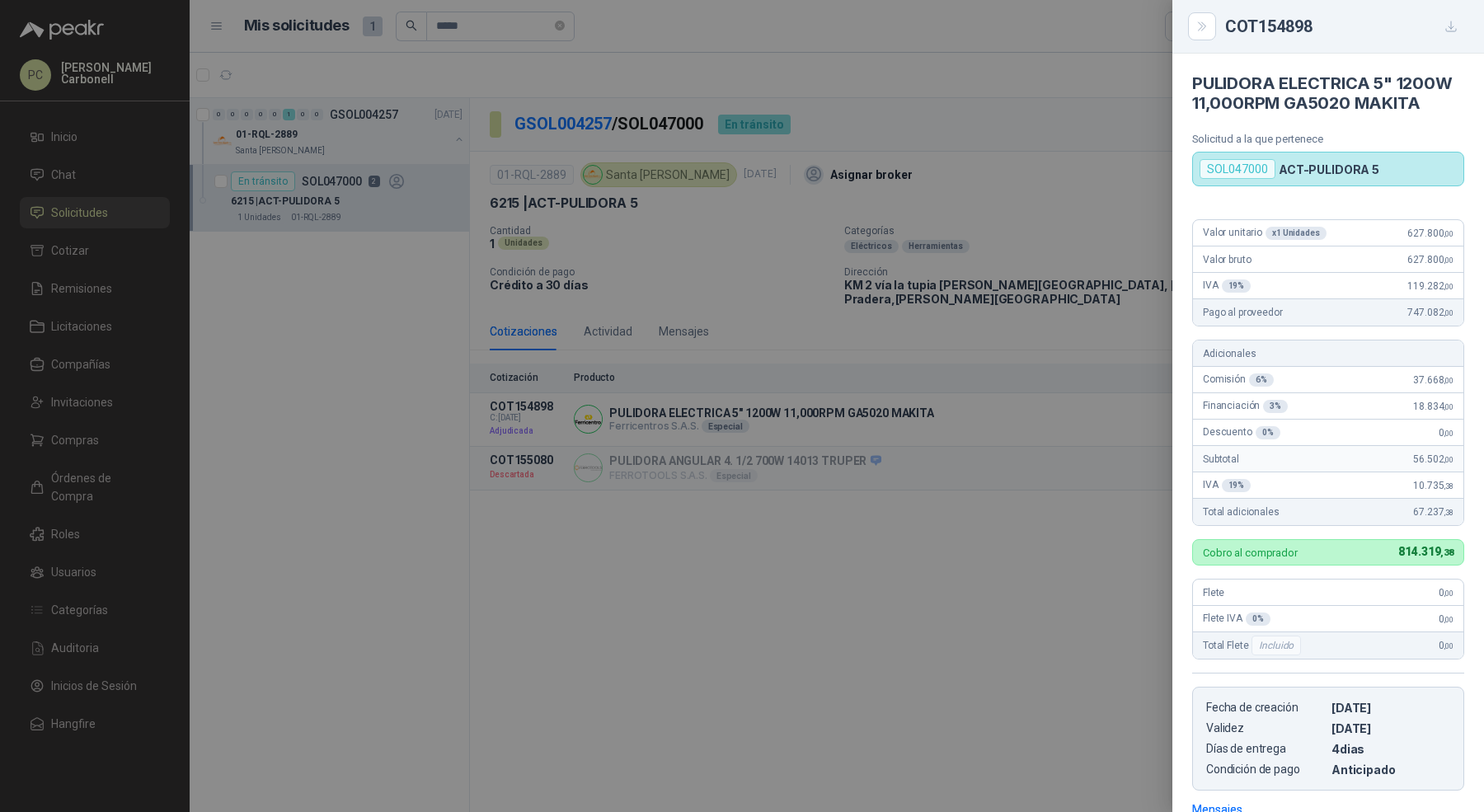
click at [1095, 627] on div at bounding box center [742, 406] width 1484 height 812
